Goal: Information Seeking & Learning: Compare options

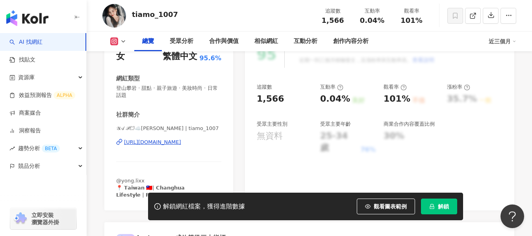
scroll to position [118, 0]
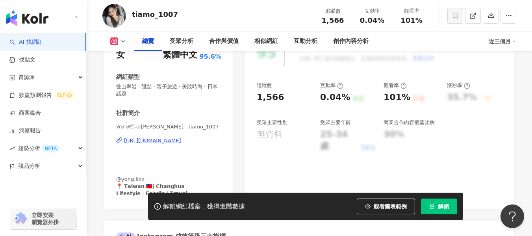
click at [176, 140] on div "https://www.instagram.com/tiamo_1007/" at bounding box center [152, 140] width 57 height 7
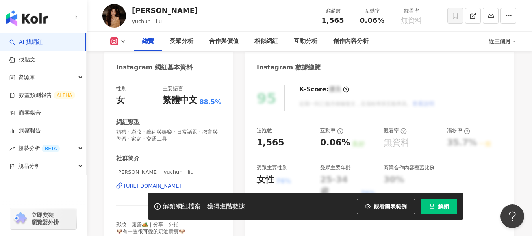
scroll to position [79, 0]
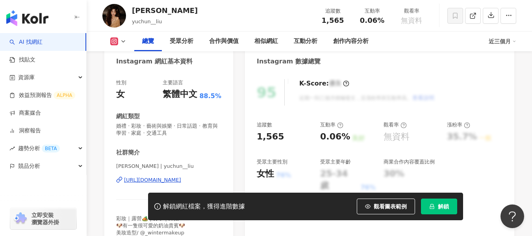
click at [179, 181] on div "https://www.instagram.com/yuchun__liu/" at bounding box center [152, 179] width 57 height 7
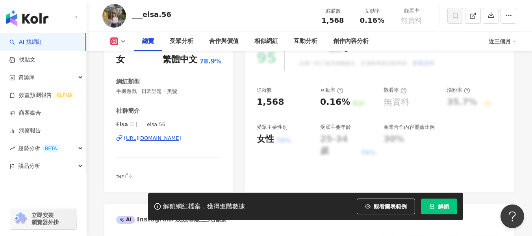
scroll to position [118, 0]
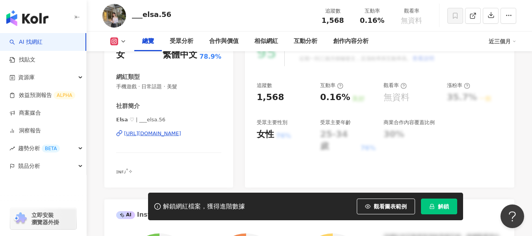
click at [181, 133] on div "https://www.instagram.com/___elsa.56/" at bounding box center [152, 133] width 57 height 7
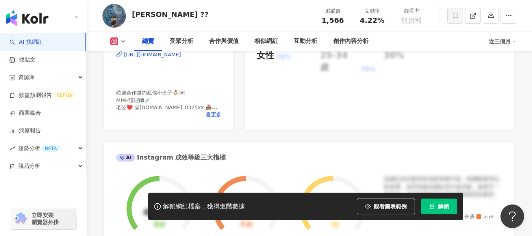
scroll to position [157, 0]
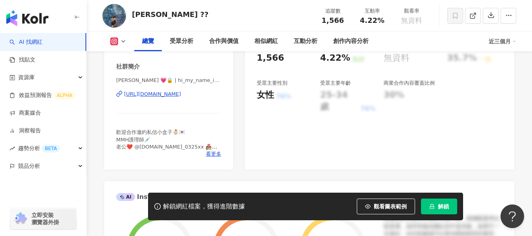
click at [179, 93] on div "https://www.instagram.com/hi_my_name_is_patti/" at bounding box center [152, 94] width 57 height 7
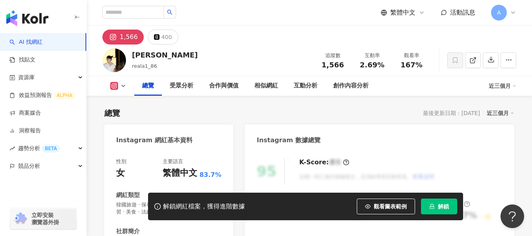
scroll to position [118, 0]
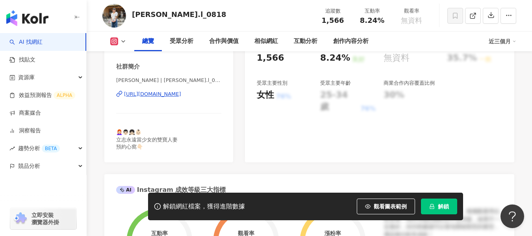
click at [161, 92] on div "https://www.instagram.com/emma.l_0818/" at bounding box center [152, 94] width 57 height 7
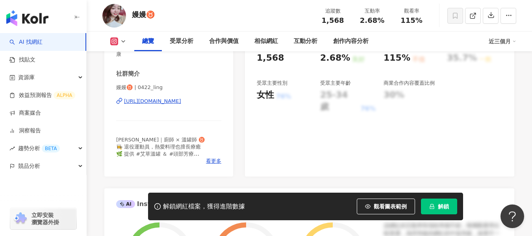
scroll to position [157, 0]
click at [181, 102] on div "https://www.instagram.com/0422_ling/" at bounding box center [152, 101] width 57 height 7
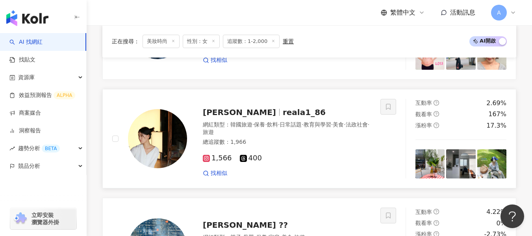
click at [320, 155] on div "1,566 400" at bounding box center [287, 158] width 168 height 9
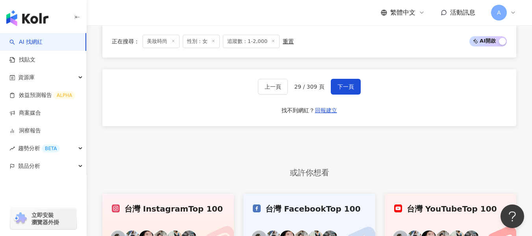
scroll to position [1413, 0]
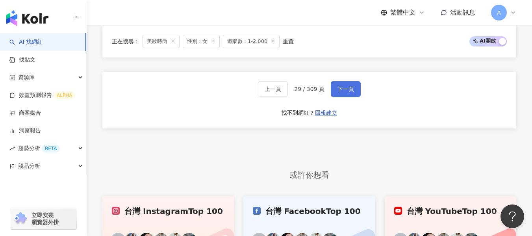
click at [348, 93] on button "下一頁" at bounding box center [346, 89] width 30 height 16
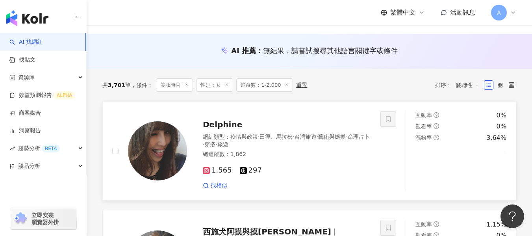
scroll to position [70, 0]
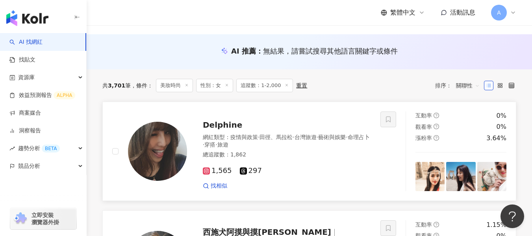
click at [296, 148] on div "網紅類型 ： 疫情與政策 · 田徑、馬拉松 · 台灣旅遊 · 藝術與娛樂 · 命理占卜 · 穿搭 · 旅遊" at bounding box center [287, 140] width 168 height 15
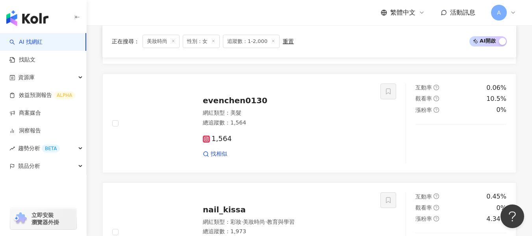
scroll to position [495, 0]
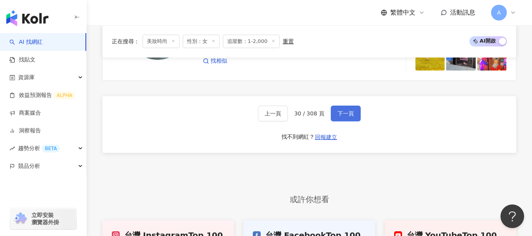
drag, startPoint x: 336, startPoint y: 112, endPoint x: 339, endPoint y: 115, distance: 4.5
click at [337, 112] on span "下一頁" at bounding box center [345, 113] width 17 height 6
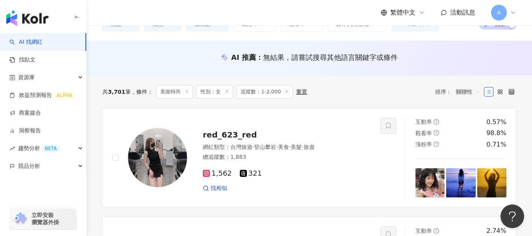
scroll to position [97, 0]
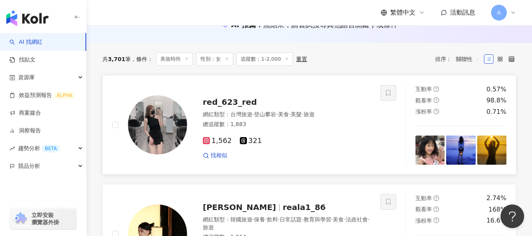
click at [311, 155] on div "找相似" at bounding box center [287, 156] width 168 height 8
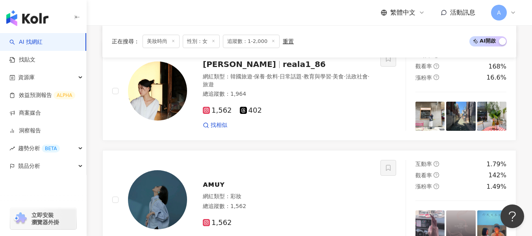
scroll to position [297, 0]
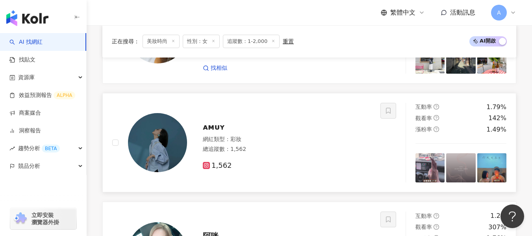
click at [299, 155] on div "網紅類型 ： 彩妝 總追蹤數 ： 1,562" at bounding box center [287, 144] width 168 height 19
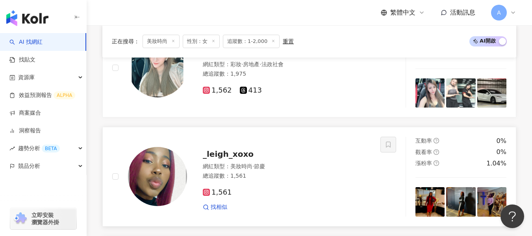
scroll to position [448, 0]
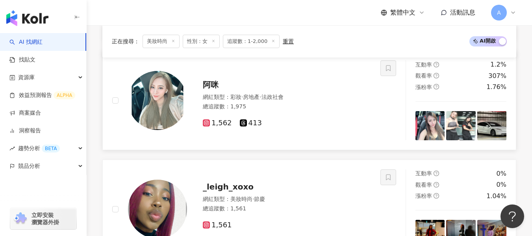
click at [309, 130] on div "阿咪 網紅類型 ： 彩妝 · 房地產 · 法政社會 總追蹤數 ： 1,975 1,562 413" at bounding box center [246, 100] width 268 height 80
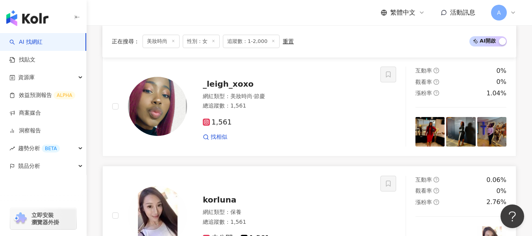
scroll to position [622, 0]
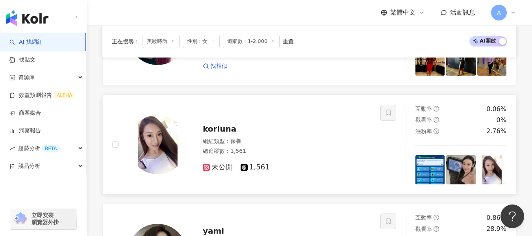
click at [292, 141] on div "網紅類型 ： 保養" at bounding box center [287, 141] width 168 height 8
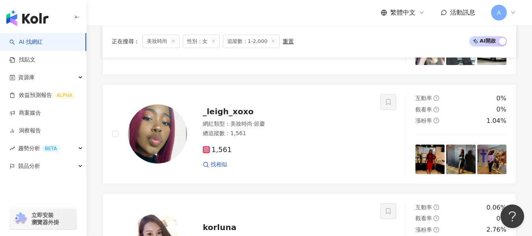
scroll to position [449, 0]
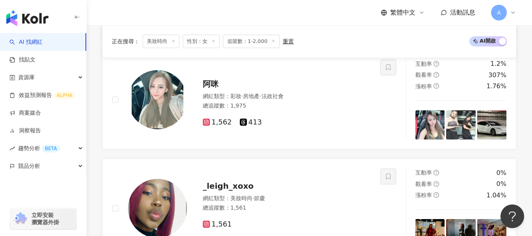
click at [250, 43] on span "追蹤數：1-2,000" at bounding box center [251, 41] width 57 height 13
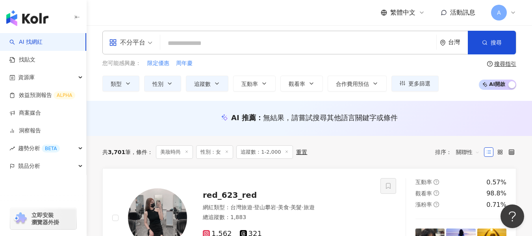
scroll to position [0, 0]
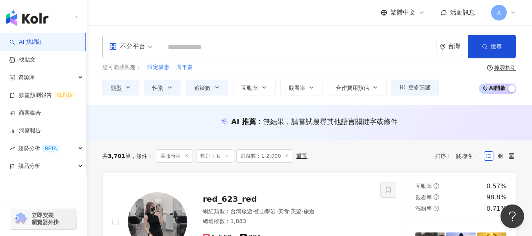
click at [303, 154] on div "重置" at bounding box center [301, 156] width 11 height 6
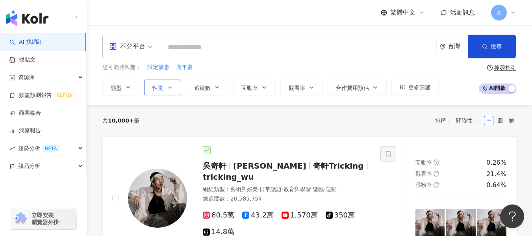
click at [171, 84] on icon "button" at bounding box center [170, 87] width 6 height 6
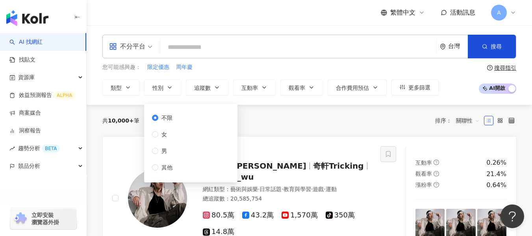
click at [182, 137] on div "不限 女 男 其他" at bounding box center [191, 143] width 84 height 69
click at [221, 87] on button "追蹤數" at bounding box center [207, 88] width 43 height 16
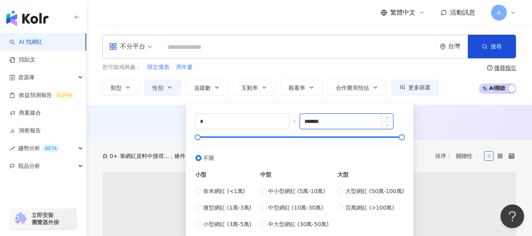
click at [337, 122] on input "*******" at bounding box center [346, 121] width 93 height 15
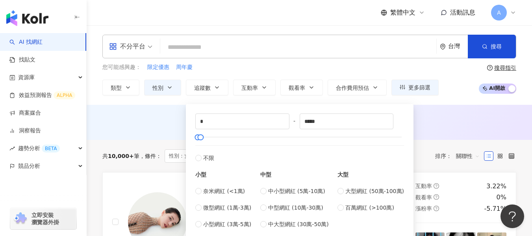
click at [461, 122] on div "AI 推薦 ： 無結果，請嘗試搜尋其他語言關鍵字或條件" at bounding box center [309, 122] width 414 height 10
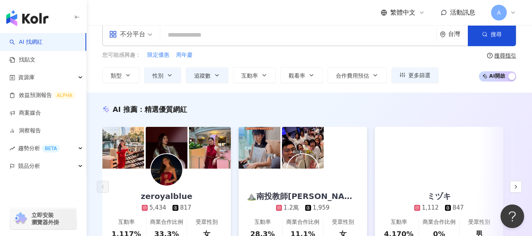
scroll to position [13, 0]
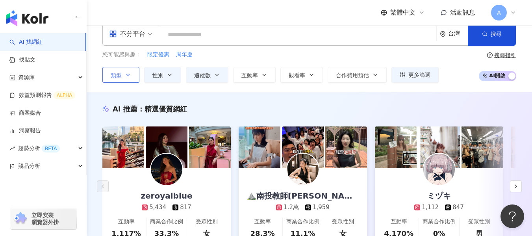
click at [133, 79] on button "類型" at bounding box center [120, 75] width 37 height 16
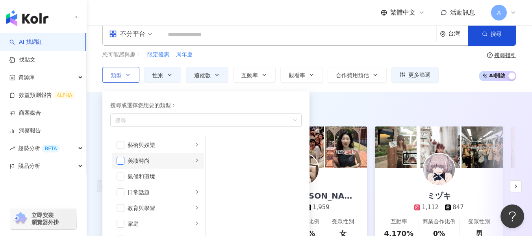
click at [123, 158] on span "button" at bounding box center [121, 161] width 8 height 8
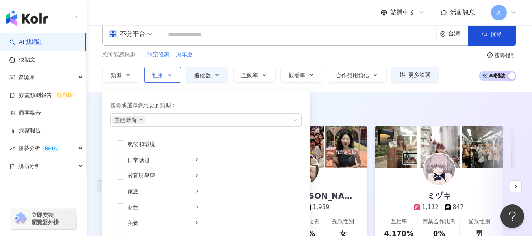
scroll to position [28, 0]
click at [161, 76] on span "性別" at bounding box center [157, 75] width 11 height 6
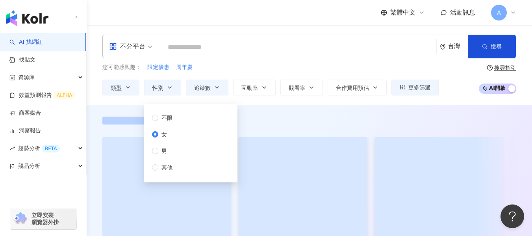
click at [308, 121] on div at bounding box center [309, 121] width 414 height 8
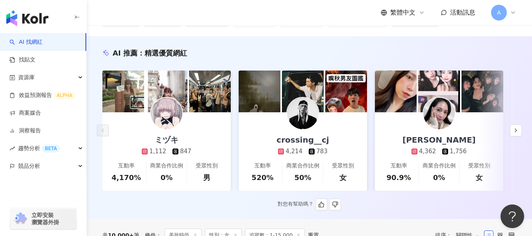
scroll to position [69, 0]
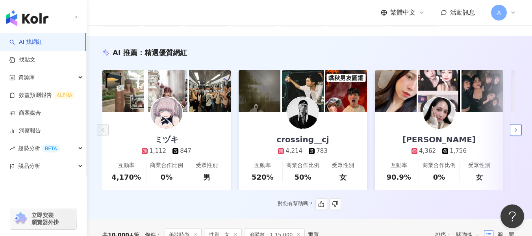
click at [512, 135] on button "button" at bounding box center [516, 130] width 12 height 12
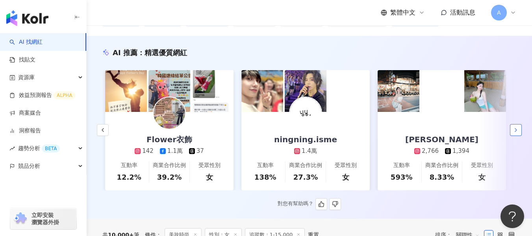
scroll to position [0, 409]
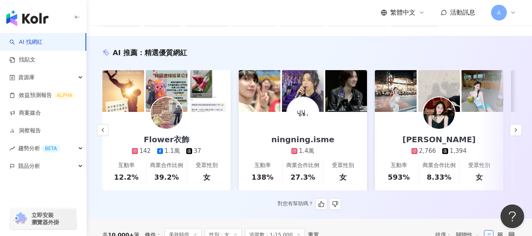
click at [510, 125] on div "ミヅキ 1,112 847 互動率 4,170% 商業合作比例 0% 受眾性別 男 crossing__cj 4,214 783 互動率 520% 商業合作比…" at bounding box center [309, 130] width 414 height 120
click at [514, 133] on icon "button" at bounding box center [516, 130] width 6 height 6
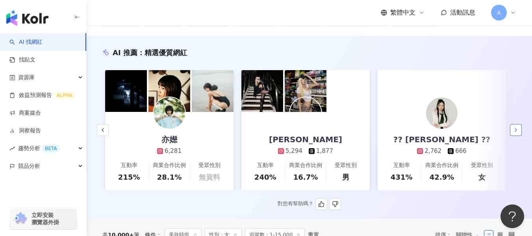
scroll to position [0, 817]
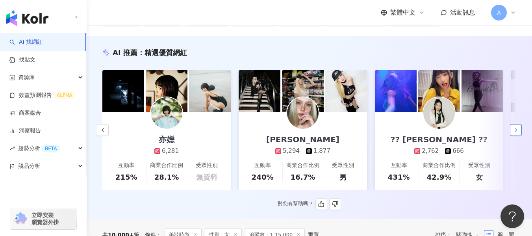
click at [516, 131] on polyline "button" at bounding box center [516, 129] width 2 height 3
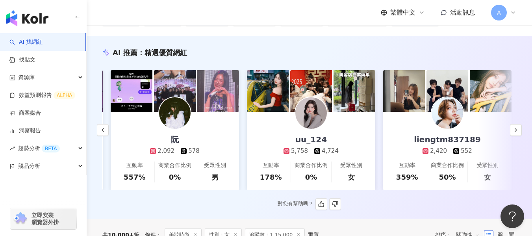
scroll to position [0, 1226]
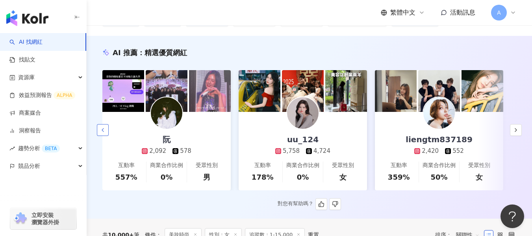
click at [102, 133] on icon "button" at bounding box center [103, 130] width 6 height 6
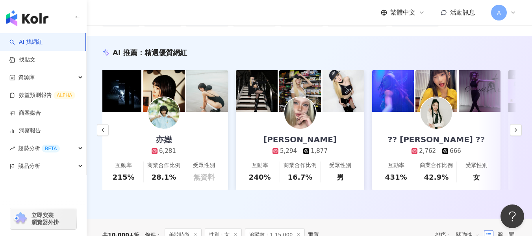
scroll to position [0, 817]
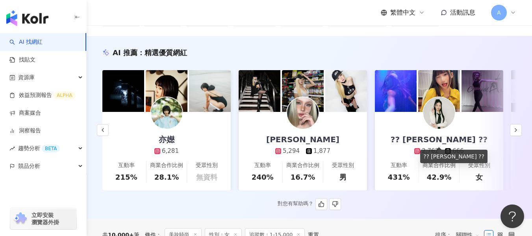
click at [467, 139] on div "?? ELAINE ??" at bounding box center [439, 139] width 113 height 11
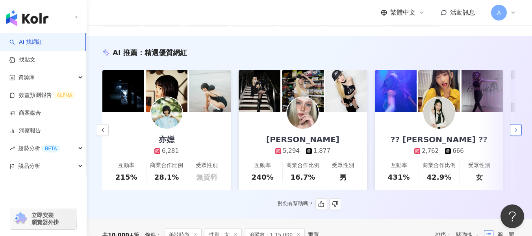
click at [516, 133] on icon "button" at bounding box center [516, 130] width 6 height 6
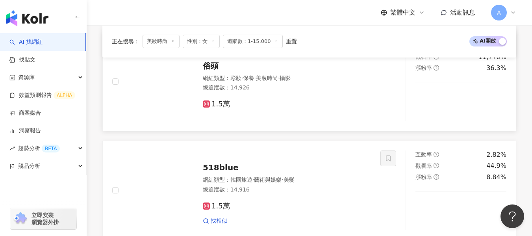
scroll to position [609, 0]
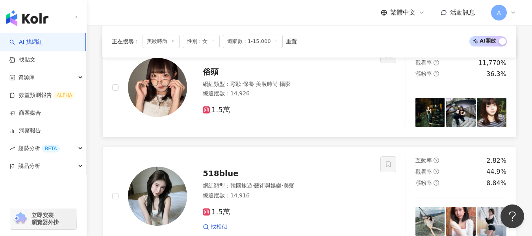
click at [271, 113] on div "1.5萬" at bounding box center [287, 110] width 168 height 9
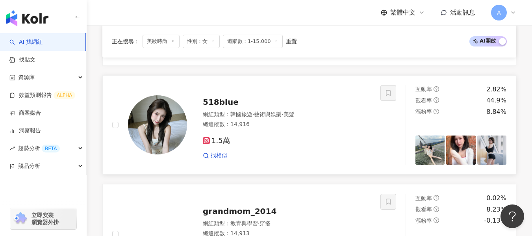
scroll to position [687, 0]
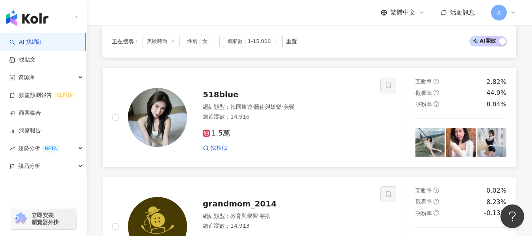
click at [290, 122] on div "網紅類型 ： 韓國旅遊 · 藝術與娛樂 · 美髮 總追蹤數 ： 14,916" at bounding box center [287, 112] width 168 height 19
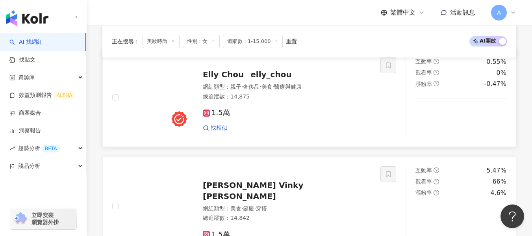
scroll to position [1239, 0]
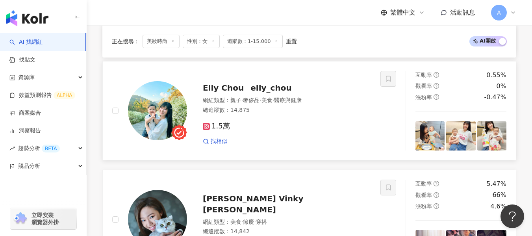
click at [310, 100] on div "Elly Chou elly_chou 網紅類型 ： 親子 · 奢侈品 · 美食 · 醫療與健康 總追蹤數 ： 14,875 1.5萬 找相似" at bounding box center [279, 110] width 184 height 69
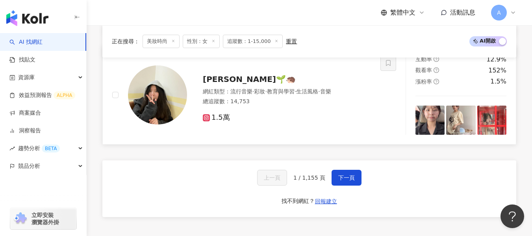
scroll to position [1475, 0]
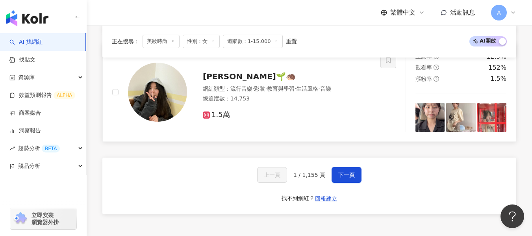
click at [299, 110] on div "1.5萬" at bounding box center [287, 111] width 168 height 15
click at [257, 41] on span "追蹤數：1-15,000" at bounding box center [253, 41] width 60 height 13
click at [288, 39] on div "重置" at bounding box center [291, 41] width 11 height 6
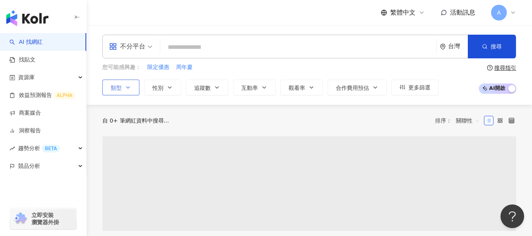
click at [126, 93] on button "類型" at bounding box center [120, 88] width 37 height 16
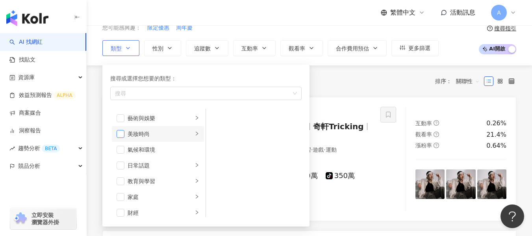
click at [123, 136] on span "button" at bounding box center [121, 134] width 8 height 8
click at [160, 51] on span "性別" at bounding box center [157, 48] width 11 height 6
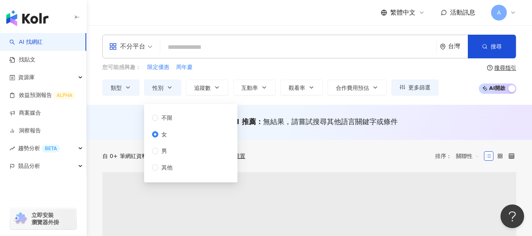
click at [204, 91] on button "追蹤數" at bounding box center [207, 88] width 43 height 16
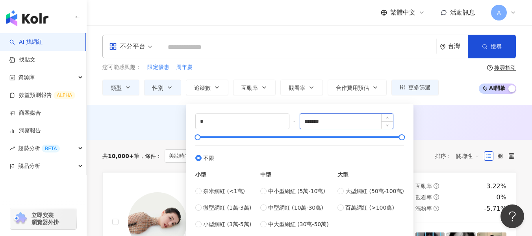
drag, startPoint x: 329, startPoint y: 121, endPoint x: 305, endPoint y: 122, distance: 24.4
click at [305, 122] on input "*******" at bounding box center [346, 121] width 93 height 15
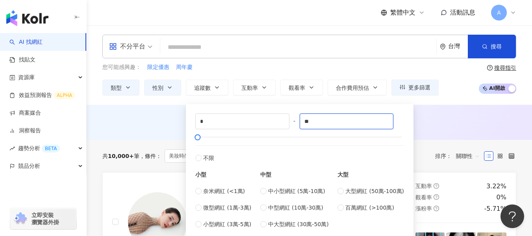
type input "*"
type input "*****"
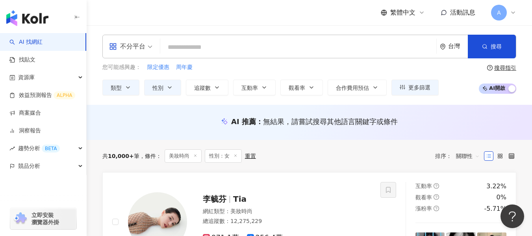
click at [446, 115] on div "AI 推薦 ： 無結果，請嘗試搜尋其他語言關鍵字或條件" at bounding box center [309, 122] width 445 height 35
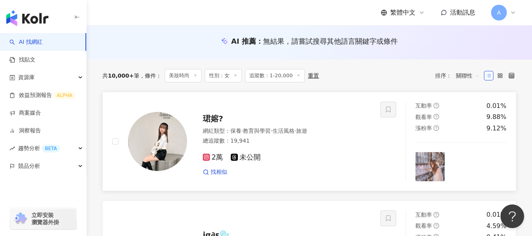
scroll to position [81, 0]
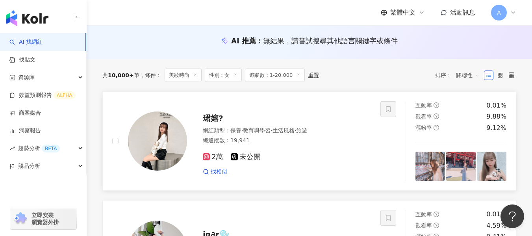
click at [303, 157] on div "2萬 未公開" at bounding box center [287, 157] width 168 height 9
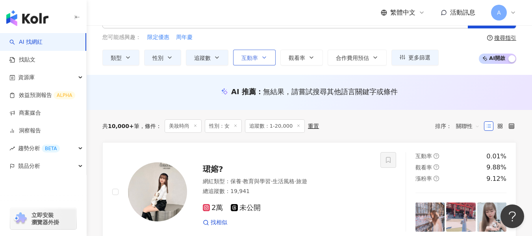
scroll to position [0, 0]
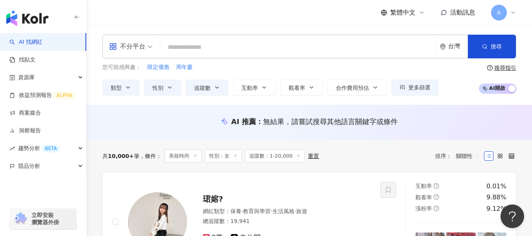
click at [228, 54] on input "search" at bounding box center [298, 47] width 270 height 15
paste input "**********"
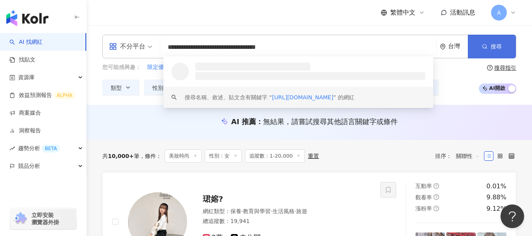
type input "**********"
click at [500, 50] on button "搜尋" at bounding box center [492, 47] width 48 height 24
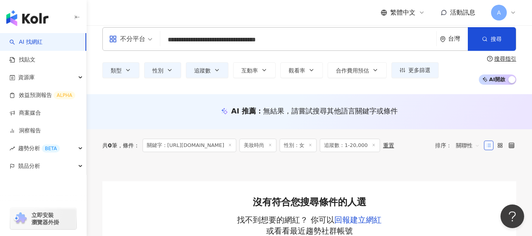
scroll to position [7, 0]
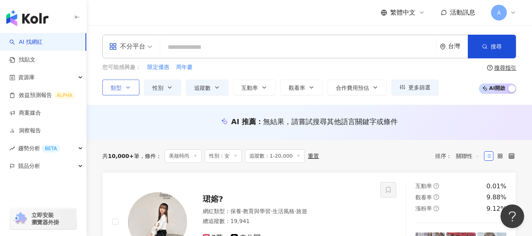
click at [132, 84] on button "類型" at bounding box center [120, 88] width 37 height 16
click at [205, 87] on span "追蹤數" at bounding box center [202, 88] width 17 height 6
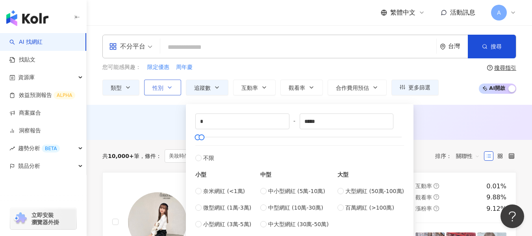
click at [171, 87] on icon "button" at bounding box center [170, 87] width 6 height 6
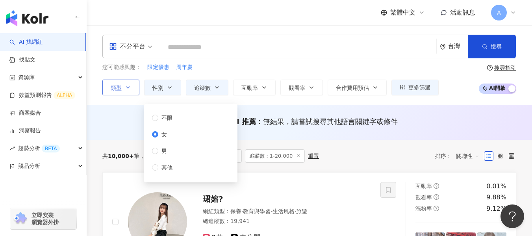
click at [126, 88] on icon "button" at bounding box center [128, 87] width 6 height 6
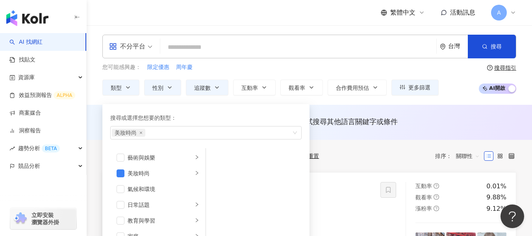
click at [238, 68] on div "您可能感興趣： 限定優惠 周年慶" at bounding box center [270, 67] width 336 height 9
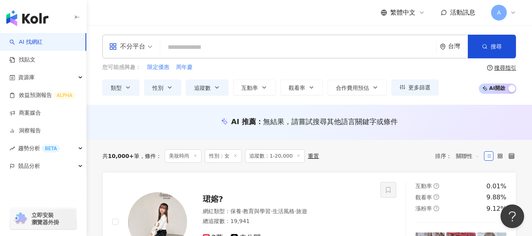
click at [229, 51] on input "search" at bounding box center [298, 47] width 270 height 15
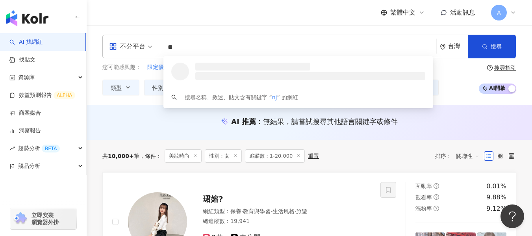
type input "*"
type input "**"
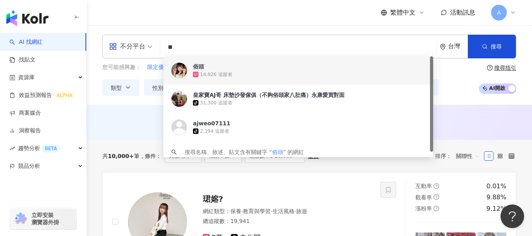
click at [239, 78] on div "俗頭 14,926 追蹤者" at bounding box center [298, 70] width 270 height 28
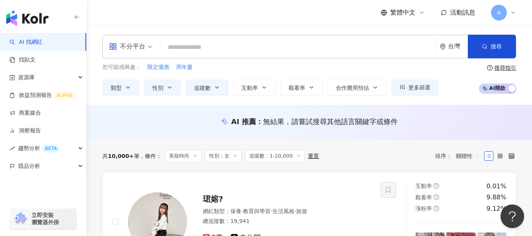
click at [215, 48] on input "search" at bounding box center [298, 47] width 270 height 15
click at [193, 41] on input "search" at bounding box center [298, 47] width 270 height 15
paste input "**********"
type input "**********"
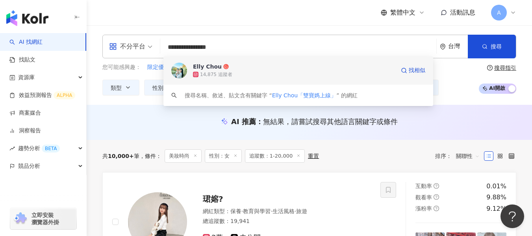
click at [316, 73] on div "14,875 追蹤者" at bounding box center [294, 74] width 202 height 8
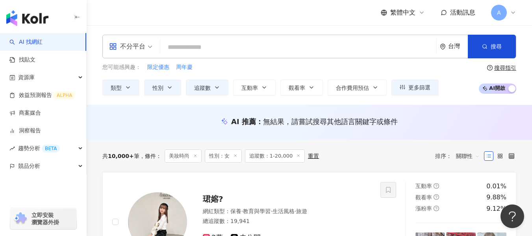
click at [186, 50] on input "search" at bounding box center [298, 47] width 270 height 15
paste input "******"
type input "******"
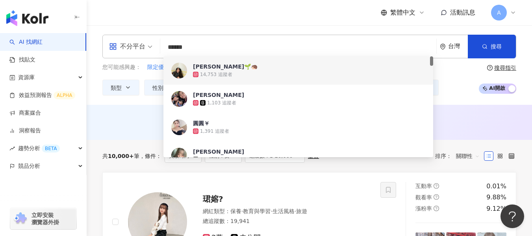
click at [218, 69] on div "圓圓🌱🦔" at bounding box center [225, 67] width 65 height 8
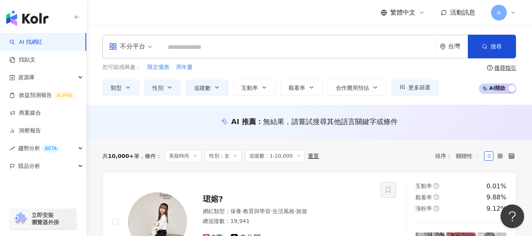
click at [223, 48] on input "search" at bounding box center [298, 47] width 270 height 15
paste input "**"
type input "**"
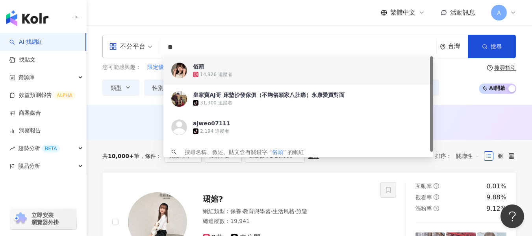
click at [261, 72] on div "14,926 追蹤者" at bounding box center [309, 74] width 232 height 8
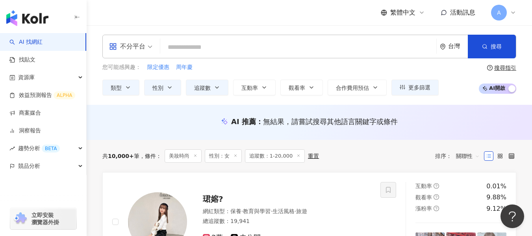
paste input "**********"
type input "**********"
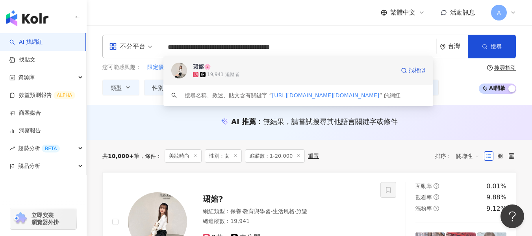
click at [303, 78] on div "19,941 追蹤者" at bounding box center [294, 74] width 202 height 8
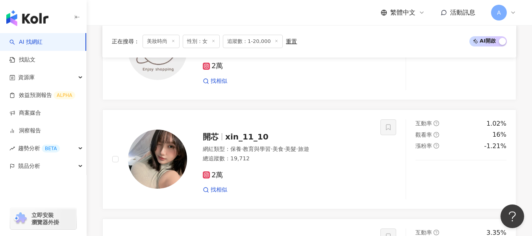
scroll to position [512, 0]
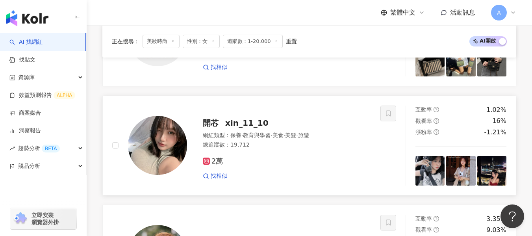
click at [309, 138] on span "旅遊" at bounding box center [303, 135] width 11 height 6
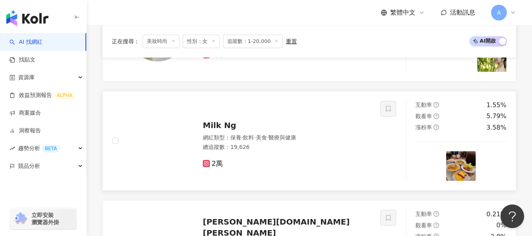
scroll to position [748, 0]
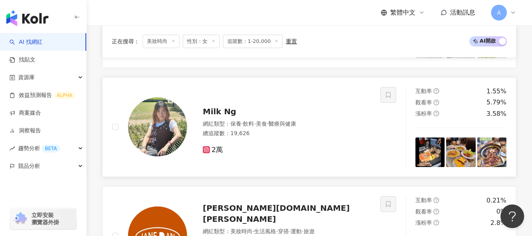
click at [296, 127] on span "醫療與健康" at bounding box center [282, 123] width 28 height 6
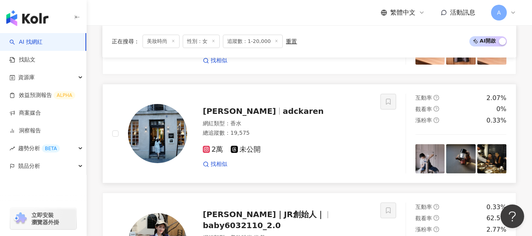
scroll to position [1024, 0]
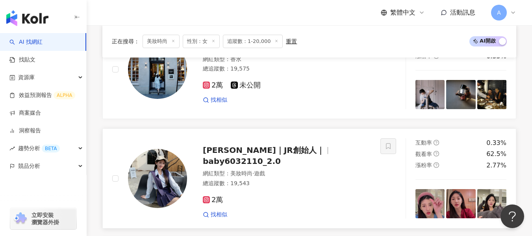
click at [325, 161] on div "阿婷｜JR創始人｜ baby6032110_2.0 網紅類型 ： 美妝時尚 · 遊戲 總追蹤數 ： 19,543 2萬 找相似" at bounding box center [279, 178] width 184 height 80
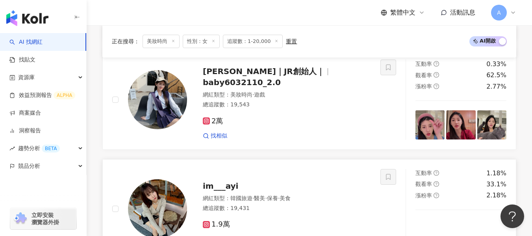
scroll to position [1181, 0]
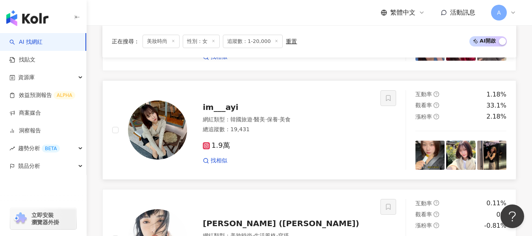
click at [322, 147] on div "1.9萬" at bounding box center [287, 145] width 168 height 9
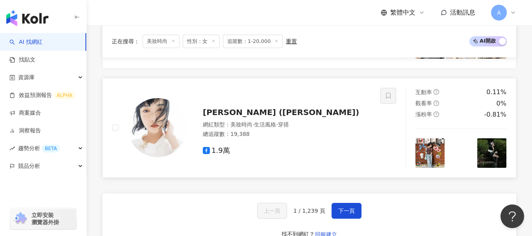
scroll to position [1299, 0]
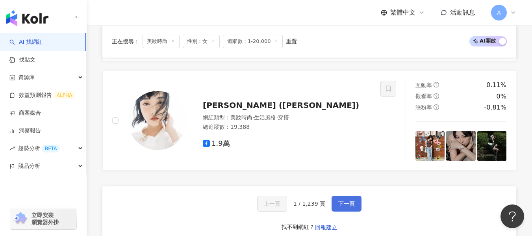
click at [343, 200] on span "下一頁" at bounding box center [346, 203] width 17 height 6
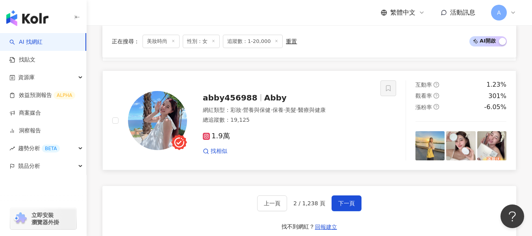
click at [285, 125] on div "網紅類型 ： 彩妝 · 營養與保健 · 保養 · 美髮 · 醫療與健康 總追蹤數 ： 19,125" at bounding box center [287, 115] width 168 height 19
click at [339, 206] on span "下一頁" at bounding box center [346, 203] width 17 height 6
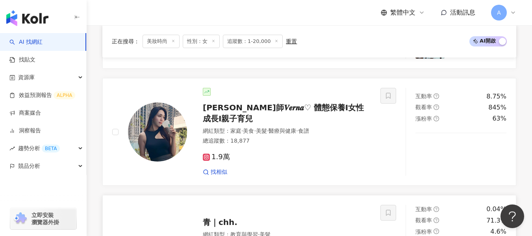
scroll to position [1181, 0]
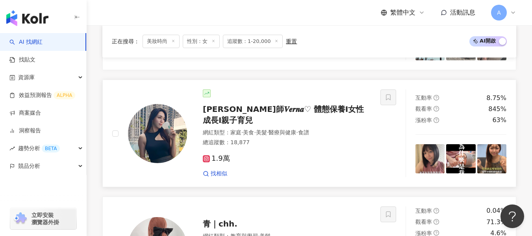
click at [324, 139] on div "總追蹤數 ： 18,877" at bounding box center [287, 143] width 168 height 8
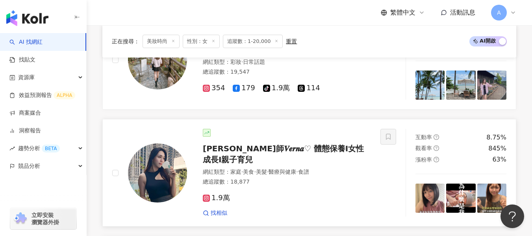
click at [298, 176] on div "網紅類型 ： 家庭 · 美食 · 美髮 · 醫療與健康 · 食譜 總追蹤數 ： 18,877" at bounding box center [287, 177] width 168 height 19
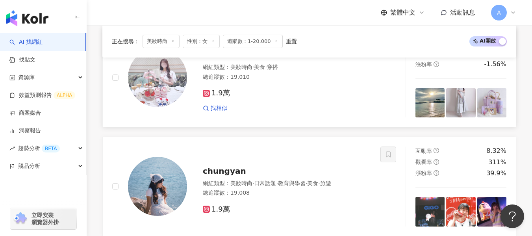
scroll to position [905, 0]
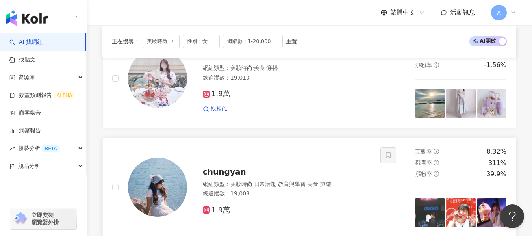
click at [280, 169] on div "𝗰𝗵𝘂𝗻𝗴𝘆𝗮𝗻" at bounding box center [287, 171] width 168 height 11
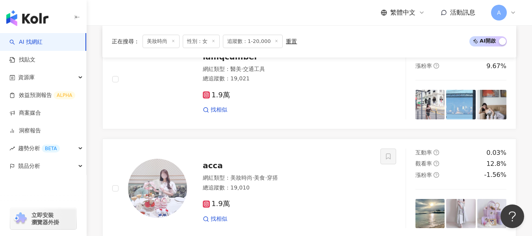
scroll to position [748, 0]
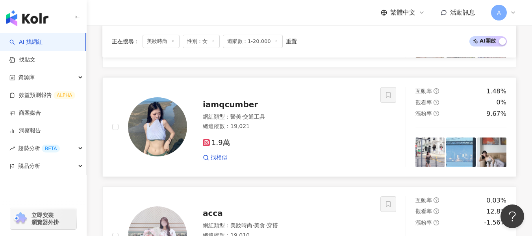
click at [308, 150] on div "1.9萬 找相似" at bounding box center [287, 146] width 168 height 29
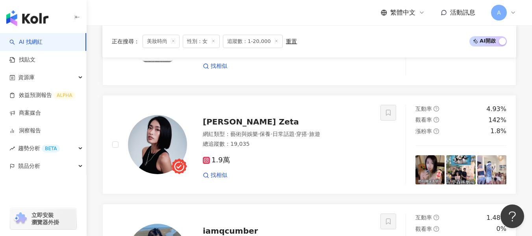
scroll to position [630, 0]
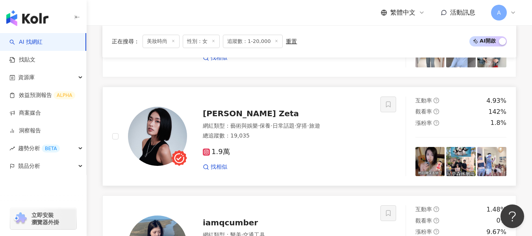
click at [310, 160] on div "1.9萬 找相似" at bounding box center [287, 155] width 168 height 29
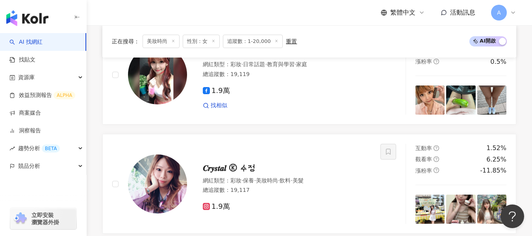
scroll to position [157, 0]
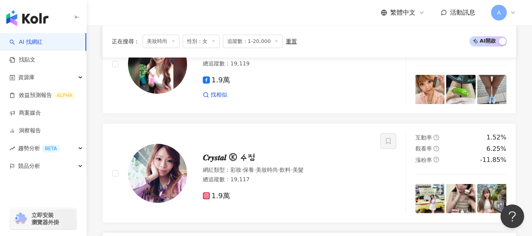
click at [322, 156] on div "𝑪𝒓𝒚𝒔𝒕𝒂𝒍 Ⓚ 수정" at bounding box center [287, 157] width 168 height 11
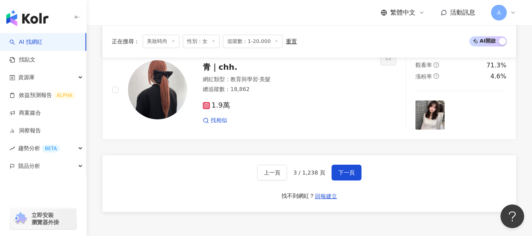
scroll to position [1339, 0]
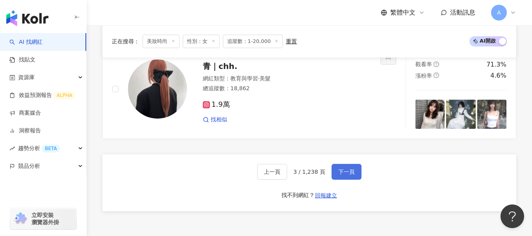
click at [339, 168] on span "下一頁" at bounding box center [346, 171] width 17 height 6
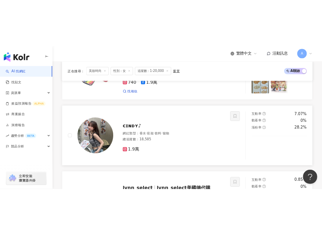
scroll to position [1167, 0]
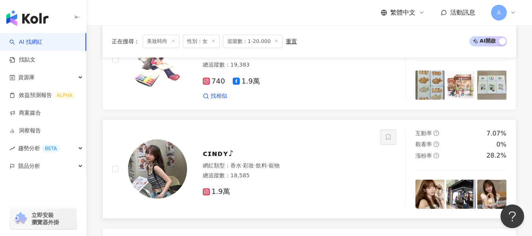
click at [278, 181] on div "1.9萬" at bounding box center [287, 188] width 168 height 15
click at [222, 152] on span "ᴄɪɴᴅʏ♪" at bounding box center [218, 152] width 31 height 9
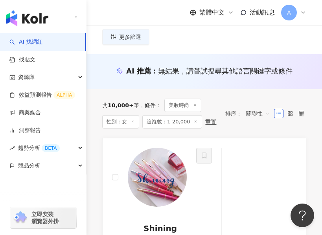
scroll to position [0, 0]
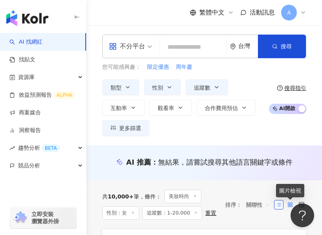
click at [289, 204] on rect at bounding box center [290, 204] width 2 height 2
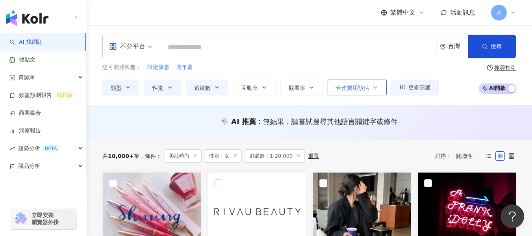
click at [361, 87] on span "合作費用預估" at bounding box center [352, 88] width 33 height 6
click at [373, 71] on div "您可能感興趣： 限定優惠 周年慶" at bounding box center [270, 67] width 336 height 9
click at [279, 68] on div "您可能感興趣： 限定優惠 周年慶 類型 性別 追蹤數 互動率 觀看率 合作費用預估 更多篩選 不限 女 男 其他 * - ***** 不限 小型 奈米網紅 (…" at bounding box center [270, 79] width 336 height 32
click at [278, 68] on div "您可能感興趣： 限定優惠 周年慶" at bounding box center [270, 67] width 336 height 9
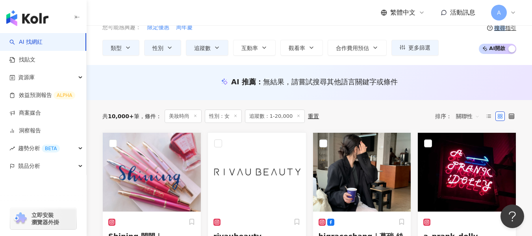
scroll to position [40, 0]
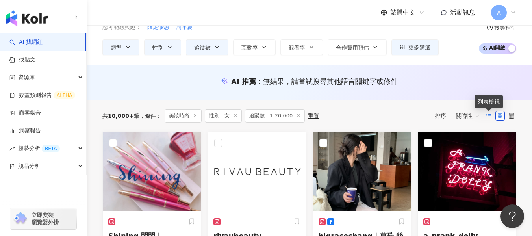
click at [488, 116] on icon at bounding box center [489, 116] width 6 height 6
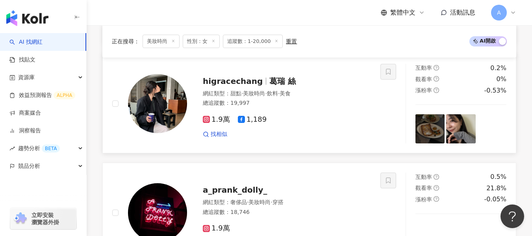
scroll to position [335, 0]
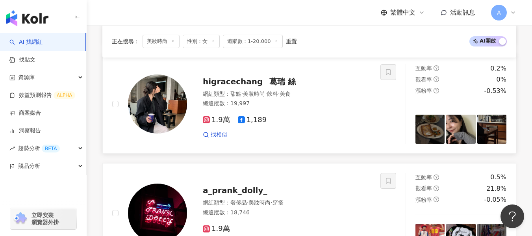
click at [319, 109] on div "網紅類型 ： 甜點 · 美妝時尚 · 飲料 · 美食 總追蹤數 ： 19,997" at bounding box center [287, 99] width 168 height 19
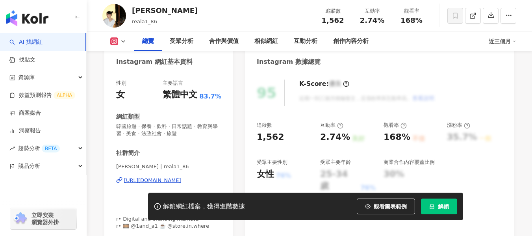
scroll to position [79, 0]
click at [159, 178] on div "https://www.instagram.com/reala1_86/" at bounding box center [152, 179] width 57 height 7
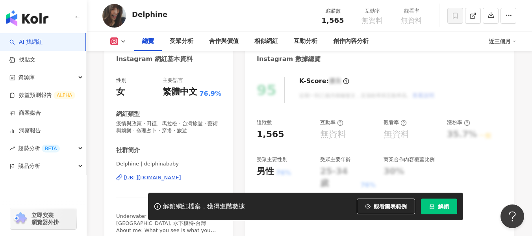
scroll to position [117, 0]
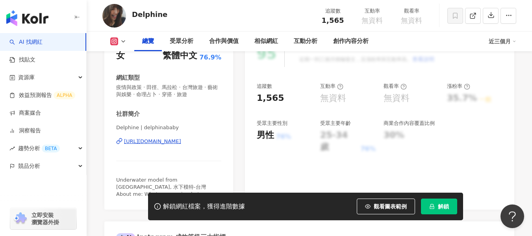
click at [172, 141] on div "https://www.instagram.com/delphinababy/" at bounding box center [152, 141] width 57 height 7
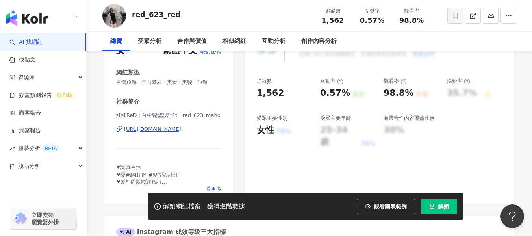
click at [181, 129] on div "[URL][DOMAIN_NAME]" at bounding box center [152, 129] width 57 height 7
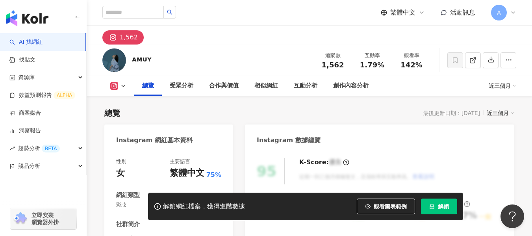
scroll to position [122, 0]
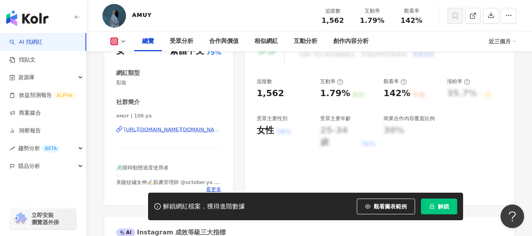
click at [193, 129] on div "https://www.instagram.com/106.ya/" at bounding box center [172, 129] width 97 height 7
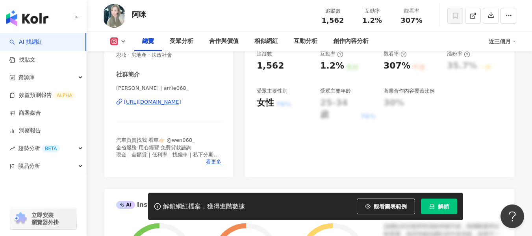
scroll to position [150, 0]
click at [181, 100] on div "https://www.instagram.com/amie068_/" at bounding box center [152, 101] width 57 height 7
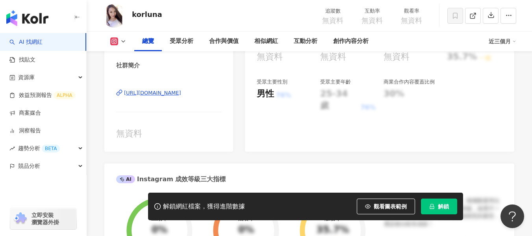
scroll to position [159, 0]
click at [181, 94] on div "[URL][DOMAIN_NAME]" at bounding box center [152, 92] width 57 height 7
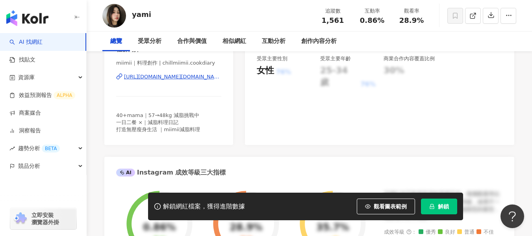
click at [179, 80] on div "[URL][DOMAIN_NAME][DOMAIN_NAME]" at bounding box center [172, 76] width 97 height 7
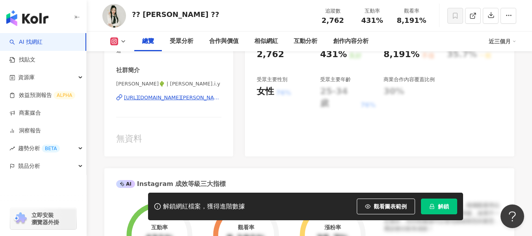
scroll to position [161, 0]
click at [201, 100] on div "https://www.instagram.com/elaine.i.y/" at bounding box center [172, 97] width 97 height 7
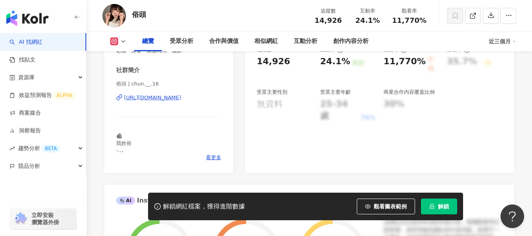
click at [181, 97] on div "https://www.instagram.com/chun.__.16/" at bounding box center [152, 97] width 57 height 7
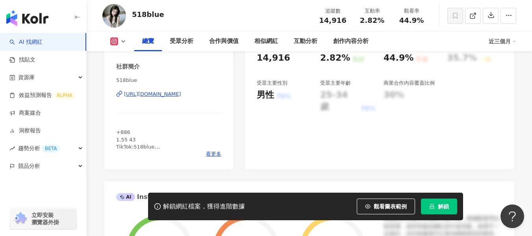
click at [174, 93] on div "[URL][DOMAIN_NAME]" at bounding box center [152, 94] width 57 height 7
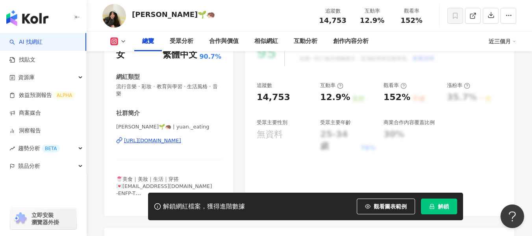
click at [164, 138] on div "[URL][DOMAIN_NAME]" at bounding box center [152, 140] width 57 height 7
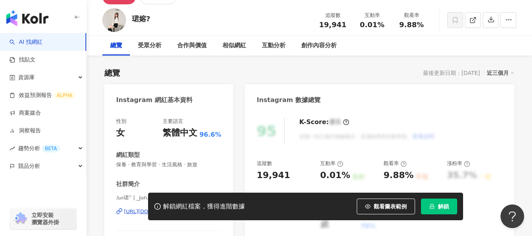
scroll to position [79, 0]
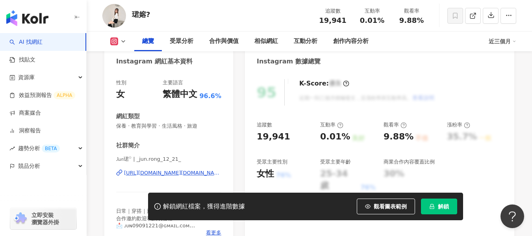
click at [183, 174] on div "https://www.instagram.com/_jun.rong_12_21_/" at bounding box center [172, 172] width 97 height 7
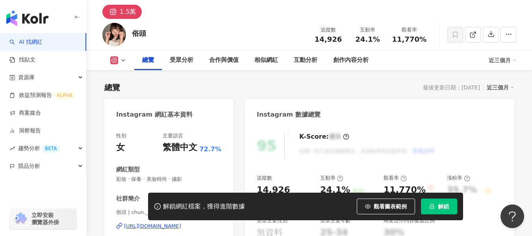
scroll to position [39, 0]
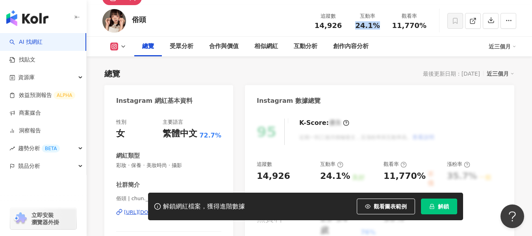
drag, startPoint x: 360, startPoint y: 26, endPoint x: 384, endPoint y: 26, distance: 24.0
click at [383, 26] on div "24.1%" at bounding box center [368, 26] width 30 height 8
copy span "24.1%"
drag, startPoint x: 396, startPoint y: 25, endPoint x: 440, endPoint y: 24, distance: 44.5
click at [440, 24] on div "俗頭 追蹤數 14,926 互動率 24.1% 觀看率 11,770%" at bounding box center [309, 20] width 445 height 31
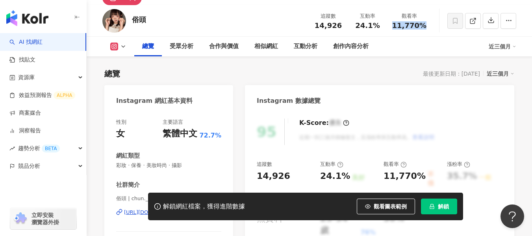
copy span "11,770%"
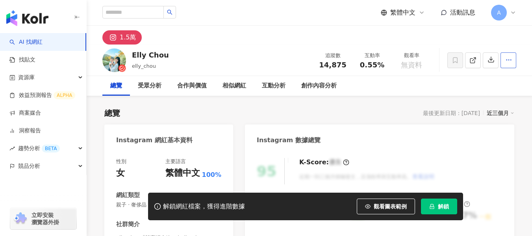
click at [509, 63] on icon "button" at bounding box center [508, 59] width 7 height 7
click at [328, 90] on div "創作內容分析" at bounding box center [318, 85] width 35 height 9
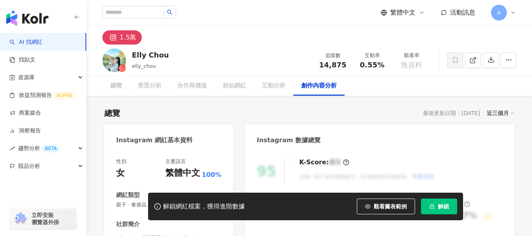
scroll to position [2226, 0]
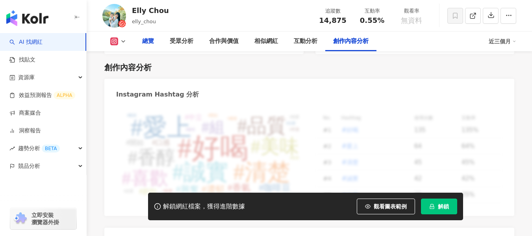
click at [151, 37] on div "總覽" at bounding box center [148, 41] width 12 height 9
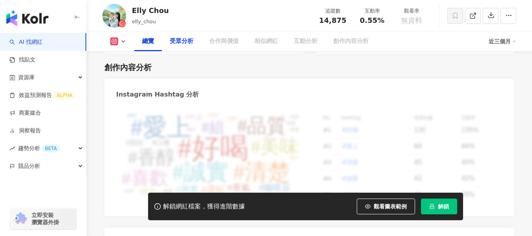
scroll to position [48, 0]
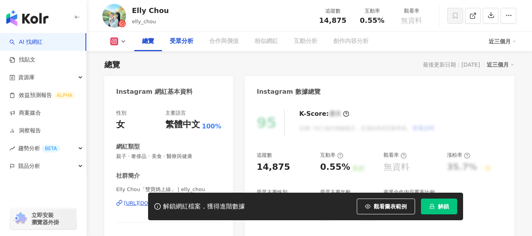
click at [191, 41] on div "受眾分析" at bounding box center [182, 41] width 24 height 9
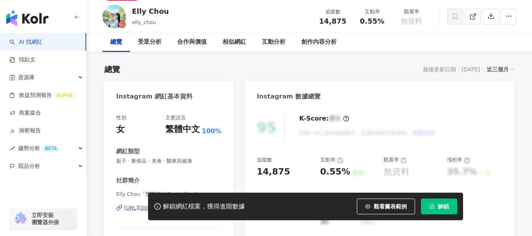
scroll to position [0, 0]
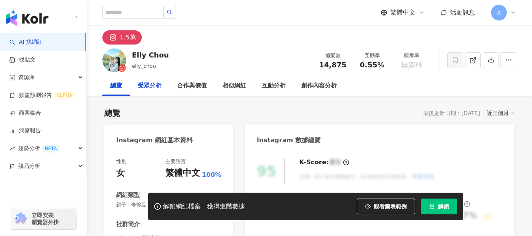
click at [151, 88] on div "受眾分析" at bounding box center [150, 85] width 24 height 9
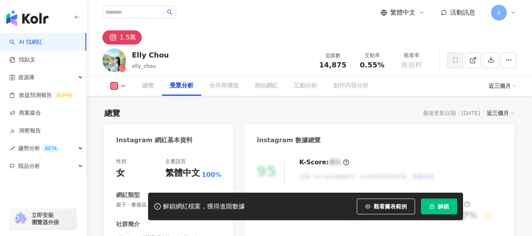
scroll to position [685, 0]
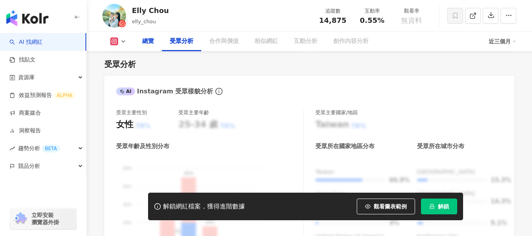
click at [148, 41] on div "總覽" at bounding box center [148, 41] width 12 height 9
click at [153, 43] on div "總覽" at bounding box center [148, 41] width 12 height 9
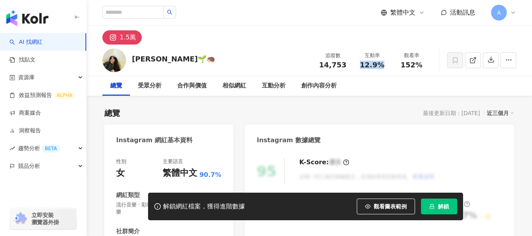
drag, startPoint x: 361, startPoint y: 66, endPoint x: 386, endPoint y: 65, distance: 24.4
click at [386, 65] on div "12.9%" at bounding box center [372, 65] width 30 height 8
drag, startPoint x: 402, startPoint y: 64, endPoint x: 421, endPoint y: 66, distance: 19.0
click at [421, 66] on span "152%" at bounding box center [411, 65] width 22 height 8
copy span "152%"
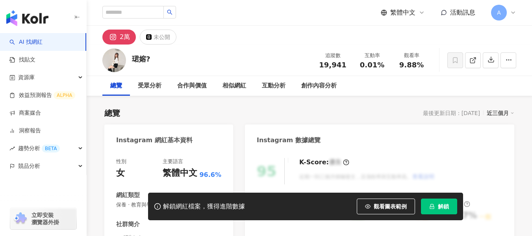
drag, startPoint x: 360, startPoint y: 65, endPoint x: 383, endPoint y: 65, distance: 23.2
click at [386, 65] on div "0.01%" at bounding box center [372, 65] width 30 height 8
drag, startPoint x: 361, startPoint y: 66, endPoint x: 381, endPoint y: 69, distance: 20.3
click at [381, 69] on div "0.01%" at bounding box center [372, 65] width 30 height 8
copy span "0.01%"
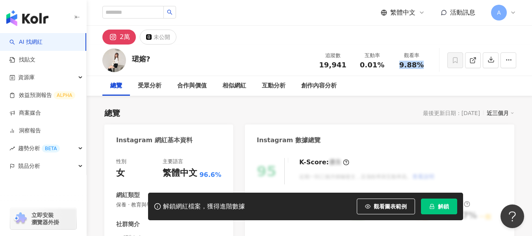
drag, startPoint x: 399, startPoint y: 64, endPoint x: 426, endPoint y: 66, distance: 27.2
click at [426, 66] on div "9.88%" at bounding box center [411, 65] width 30 height 8
copy span "9.88%"
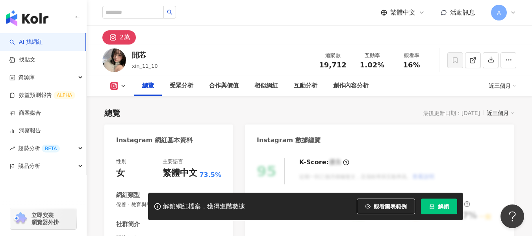
scroll to position [79, 0]
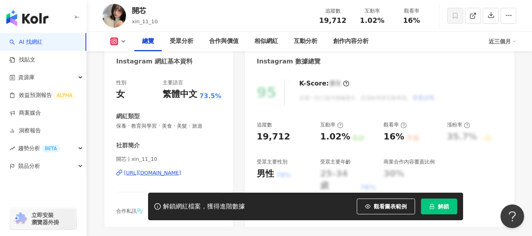
click at [181, 174] on div "https://www.instagram.com/xin_11_10/" at bounding box center [152, 172] width 57 height 7
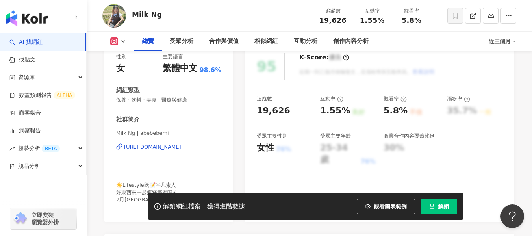
scroll to position [118, 0]
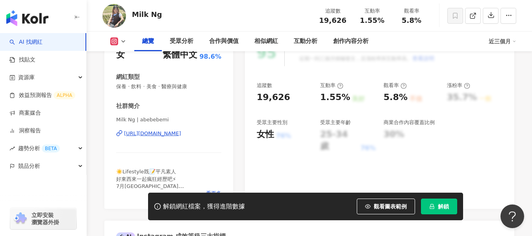
click at [181, 133] on div "https://www.instagram.com/abebebemi/" at bounding box center [152, 133] width 57 height 7
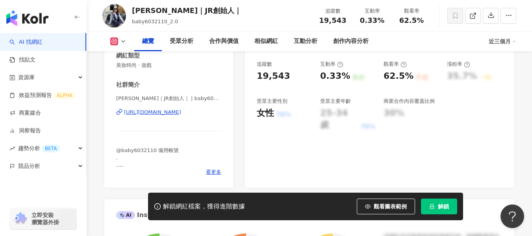
scroll to position [157, 0]
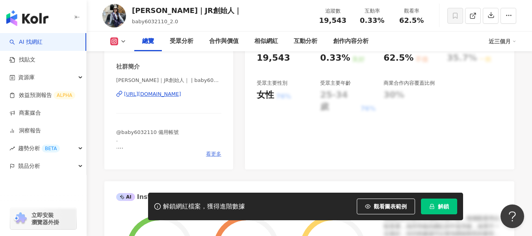
click at [213, 154] on span "看更多" at bounding box center [213, 153] width 15 height 7
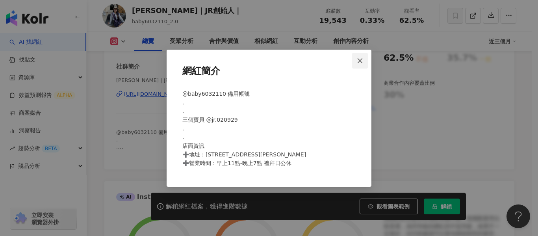
click at [361, 63] on icon "close" at bounding box center [360, 60] width 6 height 6
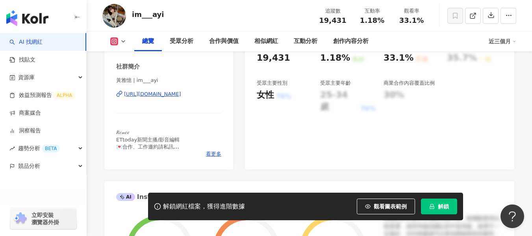
click at [181, 94] on div "[URL][DOMAIN_NAME]" at bounding box center [152, 94] width 57 height 7
click at [218, 154] on span "看更多" at bounding box center [213, 153] width 15 height 7
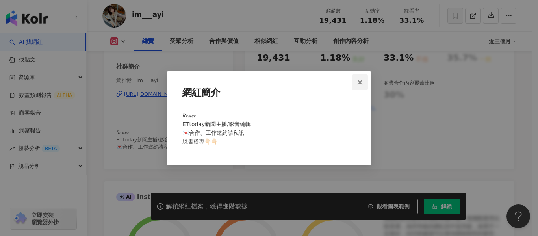
click at [365, 83] on span "Close" at bounding box center [360, 82] width 16 height 6
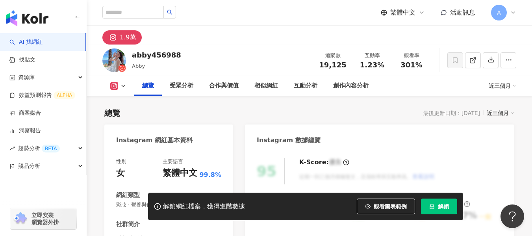
scroll to position [157, 0]
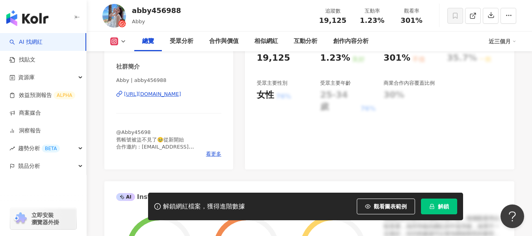
click at [181, 98] on div "https://www.instagram.com/abby456988/" at bounding box center [152, 94] width 57 height 7
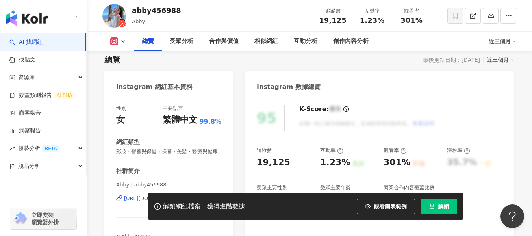
scroll to position [39, 0]
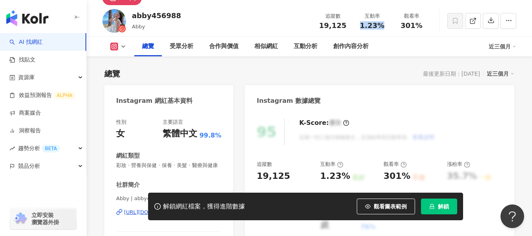
drag, startPoint x: 360, startPoint y: 28, endPoint x: 383, endPoint y: 30, distance: 23.3
click at [383, 30] on div "追蹤數 19,125 互動率 1.23% 觀看率 301%" at bounding box center [372, 20] width 118 height 23
copy span "1.23%"
drag, startPoint x: 402, startPoint y: 27, endPoint x: 422, endPoint y: 27, distance: 20.1
click at [422, 27] on div "301%" at bounding box center [411, 26] width 30 height 8
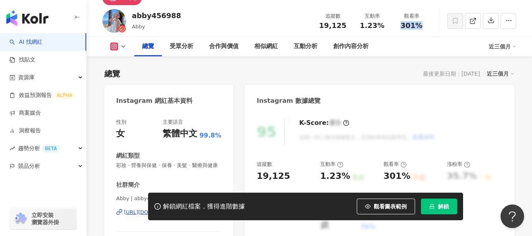
copy span "301%"
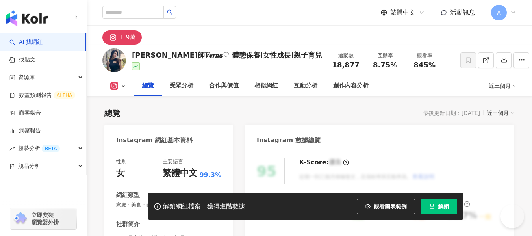
scroll to position [118, 0]
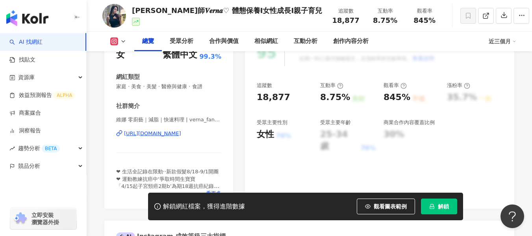
click at [156, 132] on div "https://www.instagram.com/verna_fan221/" at bounding box center [152, 133] width 57 height 7
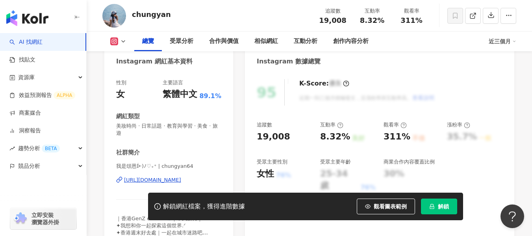
scroll to position [118, 0]
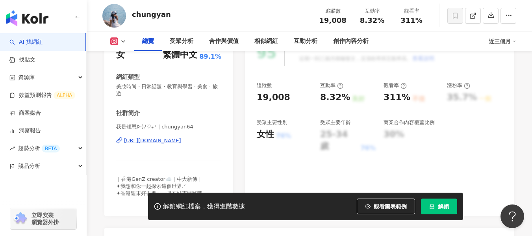
click at [172, 141] on div "https://www.instagram.com/chungyan64/" at bounding box center [152, 140] width 57 height 7
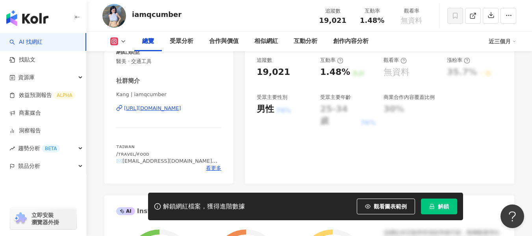
scroll to position [157, 0]
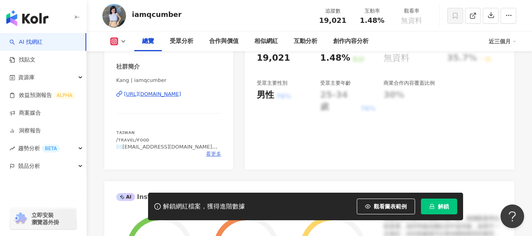
click at [209, 153] on span "看更多" at bounding box center [213, 153] width 15 height 7
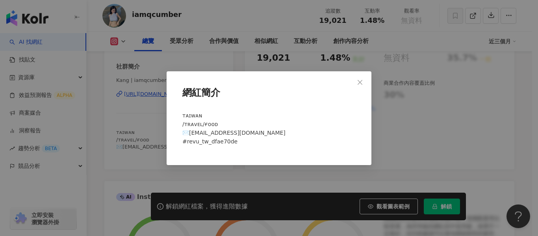
click at [118, 119] on div "網紅簡介 ᴛᴀɪᴡᴀɴ /ᴛʀᴀᴠᴇʟ/ғᴏᴏᴅ ✉️w19951918@gmail.com #revu_tw_dfae70de" at bounding box center [269, 118] width 538 height 236
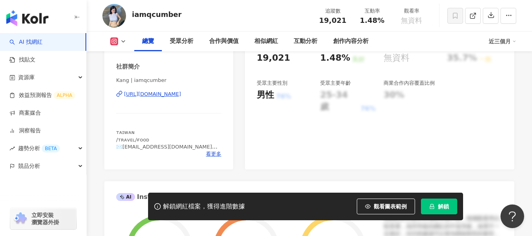
click at [141, 91] on div "https://www.instagram.com/iamqcumber/" at bounding box center [152, 94] width 57 height 7
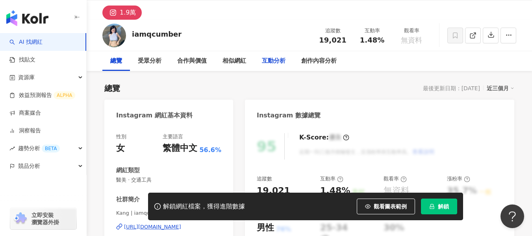
scroll to position [0, 0]
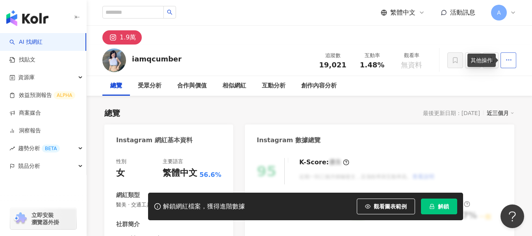
click at [510, 56] on icon "button" at bounding box center [508, 59] width 7 height 7
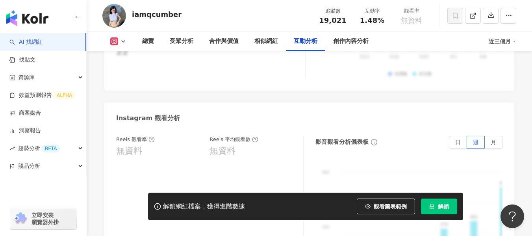
scroll to position [1968, 0]
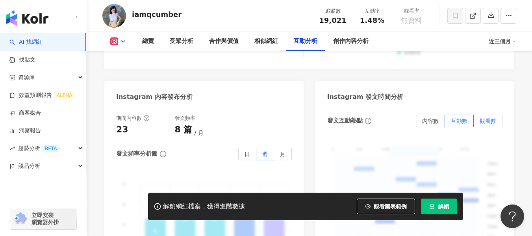
click at [495, 115] on label "觀看數" at bounding box center [488, 121] width 29 height 13
click at [462, 118] on span "互動數" at bounding box center [459, 121] width 17 height 6
click at [440, 115] on label "內容數" at bounding box center [430, 121] width 29 height 13
click at [452, 118] on span "互動數" at bounding box center [459, 121] width 17 height 6
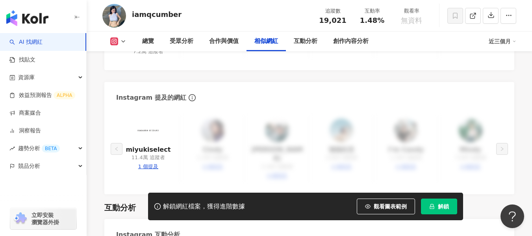
scroll to position [1339, 0]
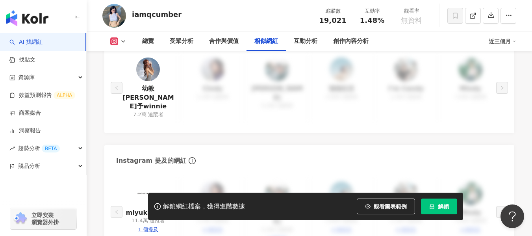
click at [414, 17] on span "無資料" at bounding box center [411, 21] width 21 height 8
click at [506, 19] on span "button" at bounding box center [508, 15] width 7 height 8
click at [426, 17] on div "無資料" at bounding box center [411, 21] width 30 height 8
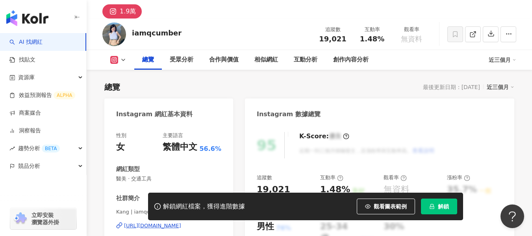
scroll to position [39, 0]
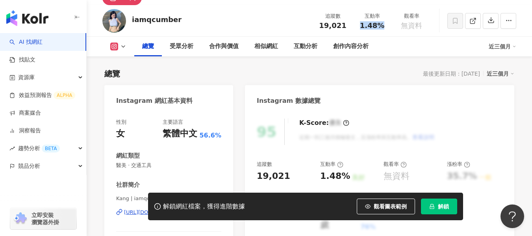
drag, startPoint x: 358, startPoint y: 25, endPoint x: 388, endPoint y: 25, distance: 30.3
click at [388, 25] on div "互動率 1.48%" at bounding box center [371, 20] width 39 height 17
copy span "1.48%"
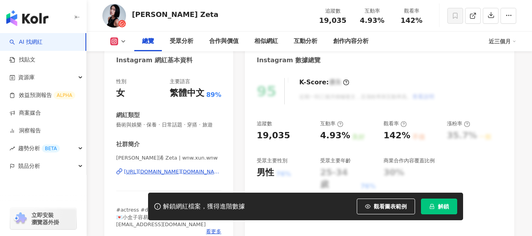
scroll to position [118, 0]
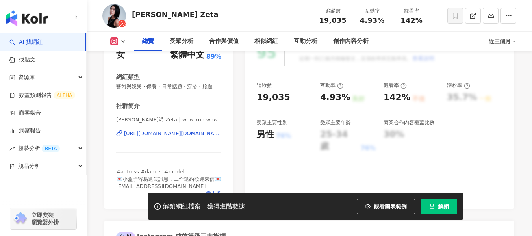
click at [160, 137] on div "https://www.instagram.com/wnw.xun.wnw/" at bounding box center [172, 133] width 97 height 7
click at [363, 20] on span "4.93%" at bounding box center [372, 21] width 24 height 8
drag, startPoint x: 361, startPoint y: 20, endPoint x: 385, endPoint y: 22, distance: 24.5
click at [385, 22] on div "4.93%" at bounding box center [372, 21] width 30 height 8
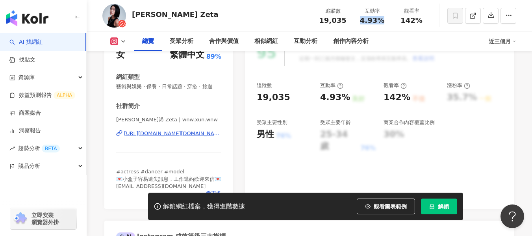
copy span "4.93%"
drag, startPoint x: 400, startPoint y: 20, endPoint x: 423, endPoint y: 20, distance: 22.4
click at [423, 20] on div "142%" at bounding box center [411, 21] width 30 height 8
copy span "142%"
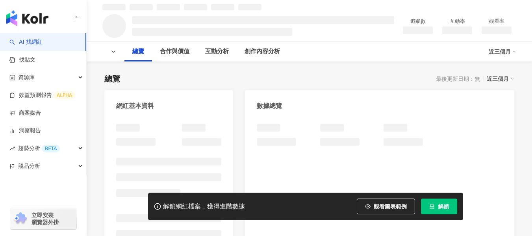
scroll to position [157, 0]
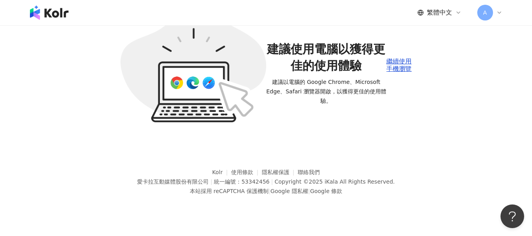
scroll to position [36, 0]
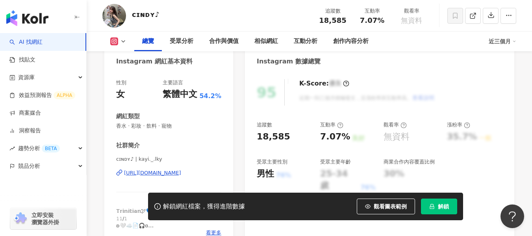
scroll to position [157, 0]
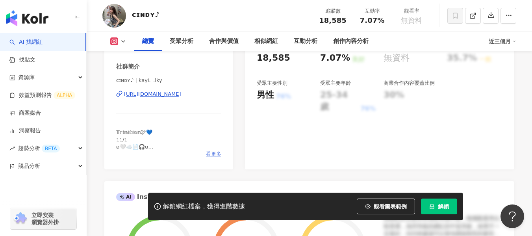
click at [215, 155] on span "看更多" at bounding box center [213, 153] width 15 height 7
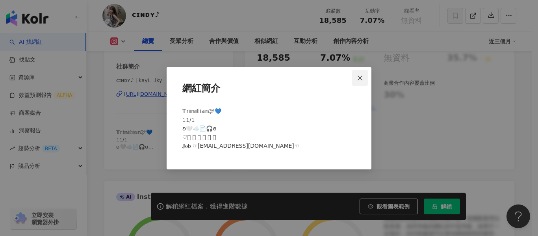
click at [358, 80] on icon "close" at bounding box center [359, 78] width 5 height 5
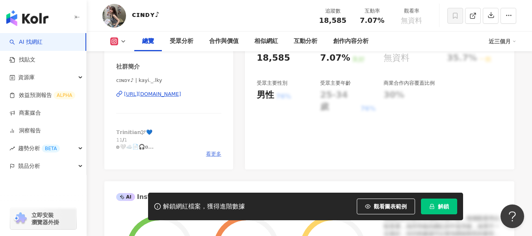
click at [211, 156] on span "看更多" at bounding box center [213, 153] width 15 height 7
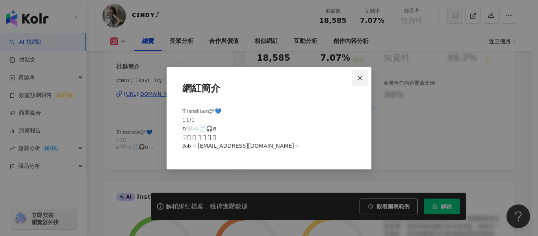
click at [362, 75] on icon "close" at bounding box center [360, 78] width 6 height 6
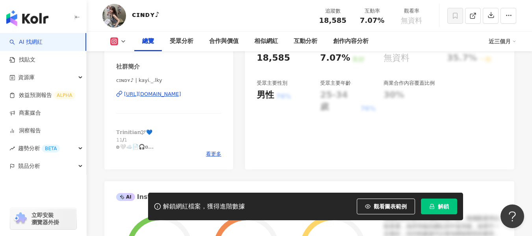
click at [173, 94] on div "[URL][DOMAIN_NAME]" at bounding box center [152, 94] width 57 height 7
drag, startPoint x: 359, startPoint y: 19, endPoint x: 389, endPoint y: 20, distance: 29.6
click at [389, 20] on div "互動率 7.07%" at bounding box center [371, 15] width 39 height 17
copy span "7.07%"
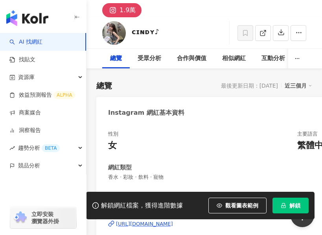
scroll to position [27, 0]
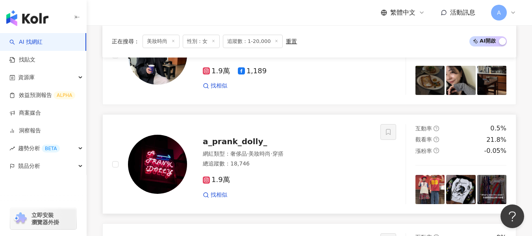
scroll to position [383, 0]
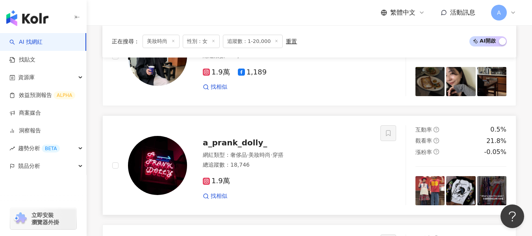
click at [292, 178] on div "1.9萬" at bounding box center [287, 181] width 168 height 9
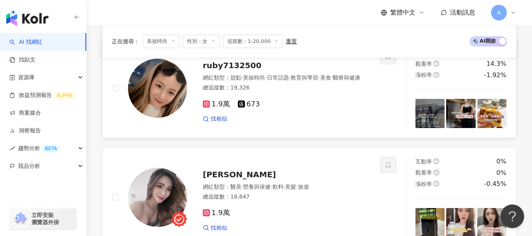
scroll to position [812, 0]
click at [300, 100] on div "1.9萬 673 找相似" at bounding box center [287, 108] width 168 height 29
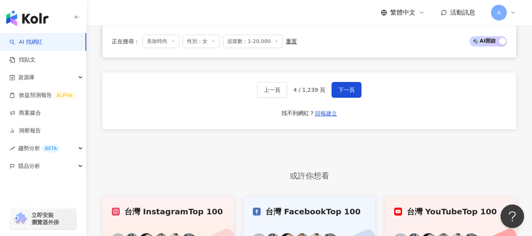
scroll to position [1442, 0]
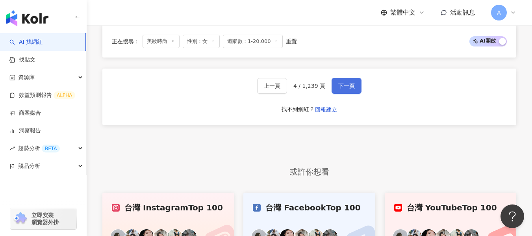
click at [344, 87] on span "下一頁" at bounding box center [346, 86] width 17 height 6
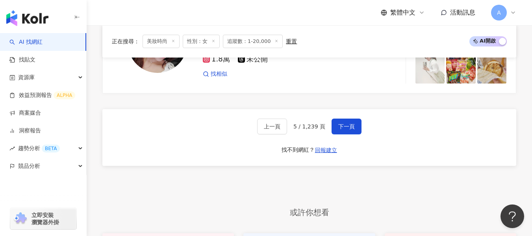
scroll to position [1377, 0]
click at [343, 122] on span "下一頁" at bounding box center [346, 125] width 17 height 6
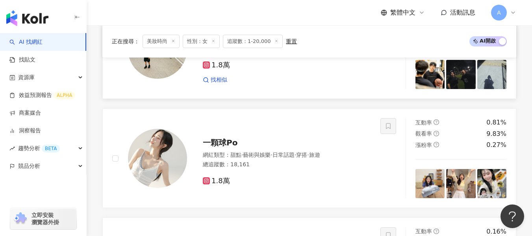
scroll to position [537, 0]
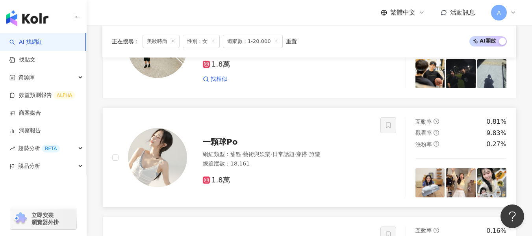
click at [307, 151] on span "穿搭" at bounding box center [301, 154] width 11 height 6
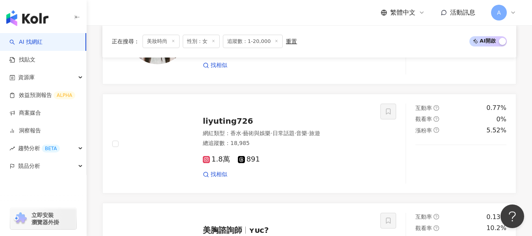
scroll to position [768, 0]
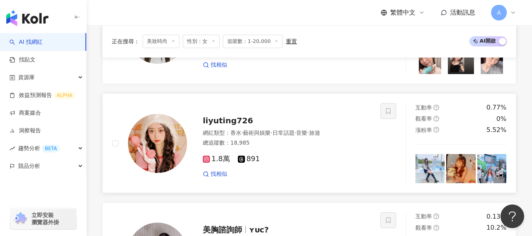
click at [306, 148] on div "1.8萬 891 找相似" at bounding box center [287, 162] width 168 height 29
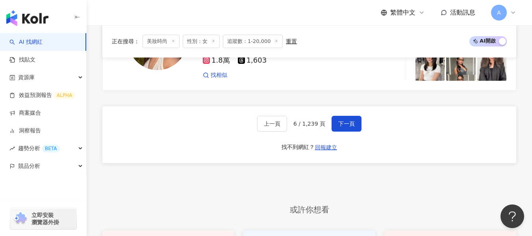
scroll to position [1366, 0]
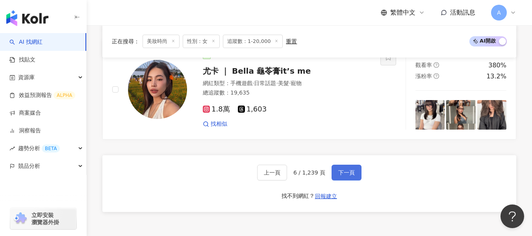
click at [339, 169] on span "下一頁" at bounding box center [346, 172] width 17 height 6
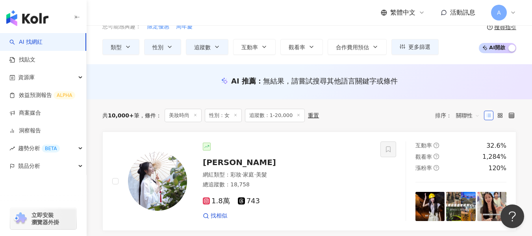
scroll to position [40, 0]
click at [283, 186] on div "總追蹤數 ： 18,758" at bounding box center [287, 185] width 168 height 8
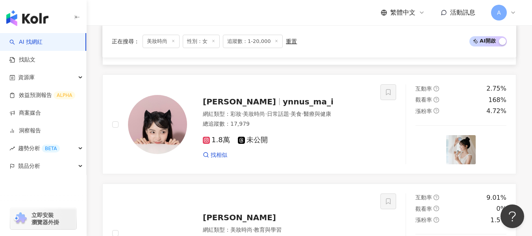
scroll to position [207, 0]
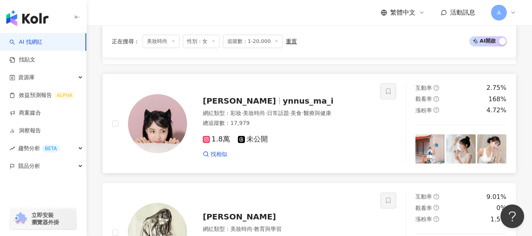
click at [320, 153] on div "找相似" at bounding box center [287, 154] width 168 height 8
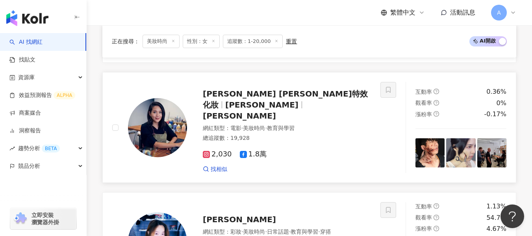
scroll to position [633, 0]
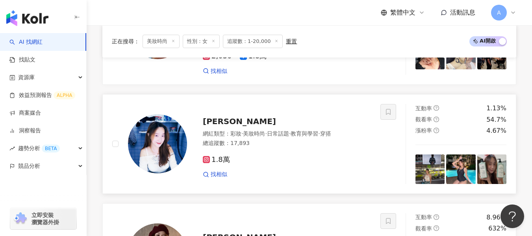
click at [276, 149] on div "1.8萬 找相似" at bounding box center [287, 163] width 168 height 29
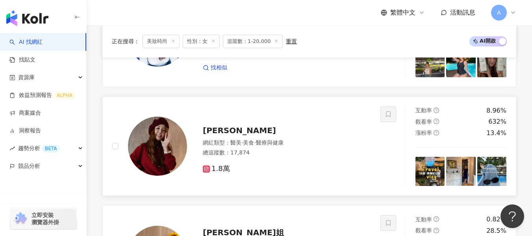
click at [310, 139] on div "網紅類型 ： 醫美 · 美食 · 醫療與健康" at bounding box center [287, 143] width 168 height 8
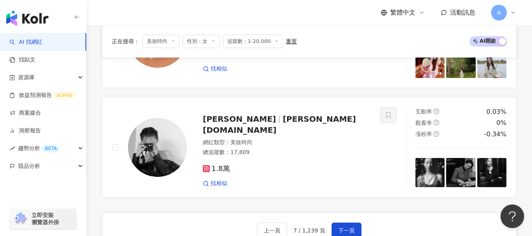
scroll to position [1283, 0]
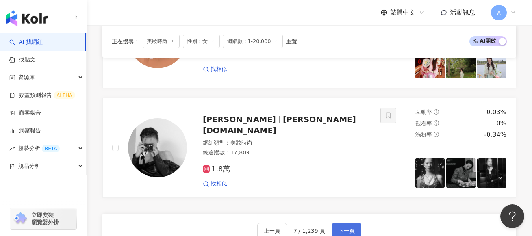
click at [340, 228] on span "下一頁" at bounding box center [346, 231] width 17 height 6
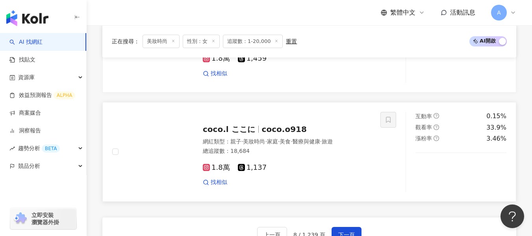
scroll to position [1184, 0]
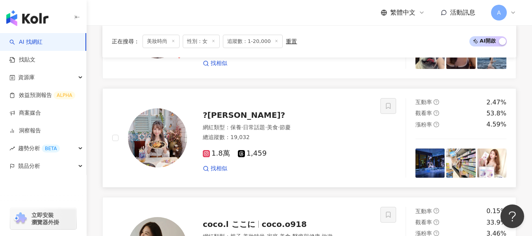
click at [309, 149] on div "1.8萬 1,459" at bounding box center [287, 153] width 168 height 9
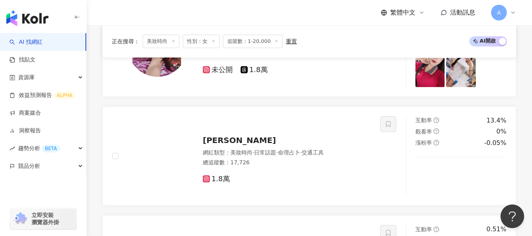
scroll to position [284, 0]
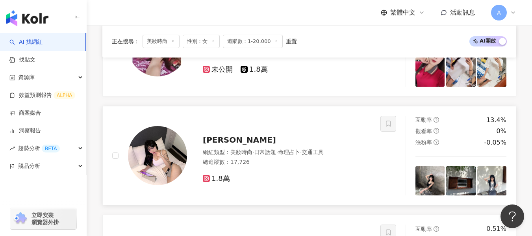
click at [300, 178] on div "1.8萬" at bounding box center [287, 178] width 168 height 9
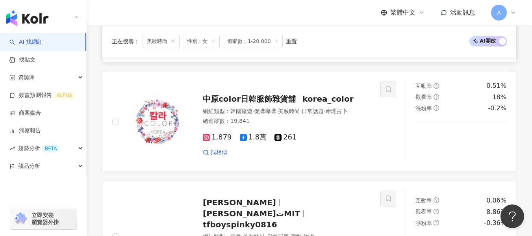
scroll to position [494, 0]
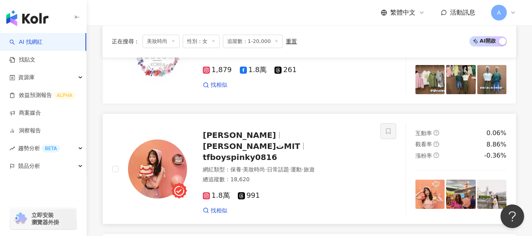
click at [285, 176] on div "總追蹤數 ： 18,620" at bounding box center [287, 180] width 168 height 8
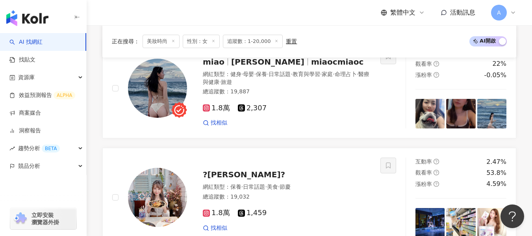
scroll to position [1124, 0]
click at [313, 119] on div "找相似" at bounding box center [287, 123] width 168 height 8
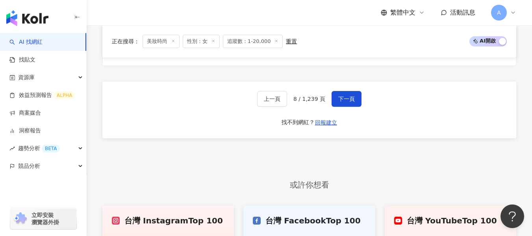
scroll to position [1415, 0]
click at [344, 91] on button "下一頁" at bounding box center [346, 99] width 30 height 16
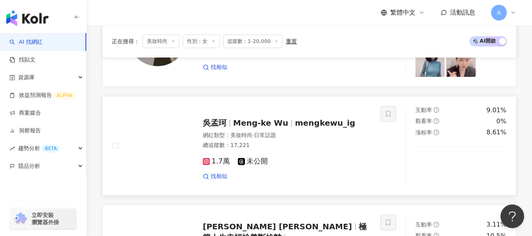
scroll to position [1190, 0]
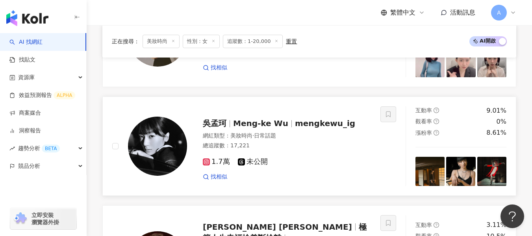
click at [334, 146] on div "總追蹤數 ： 17,221" at bounding box center [287, 146] width 168 height 8
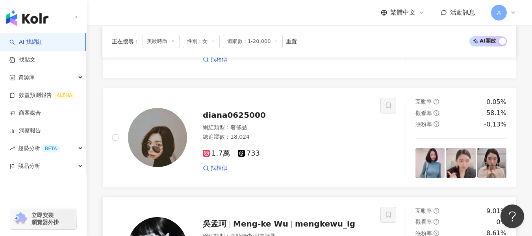
scroll to position [1089, 0]
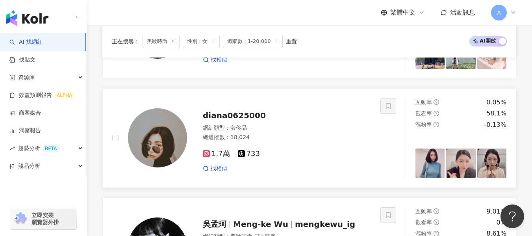
click at [300, 151] on div "1.7萬 733" at bounding box center [287, 154] width 168 height 9
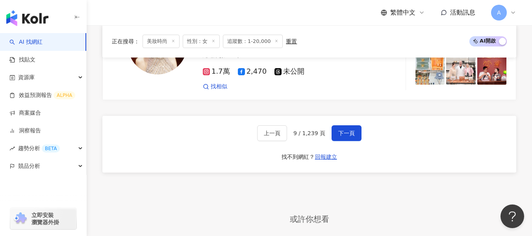
scroll to position [1414, 0]
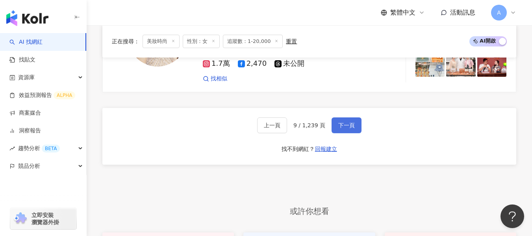
click at [344, 122] on span "下一頁" at bounding box center [346, 125] width 17 height 6
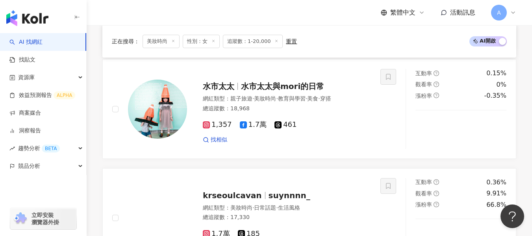
scroll to position [440, 0]
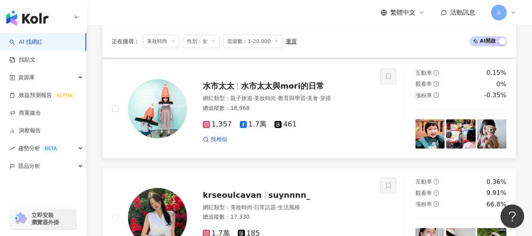
click at [324, 136] on div "找相似" at bounding box center [287, 139] width 168 height 8
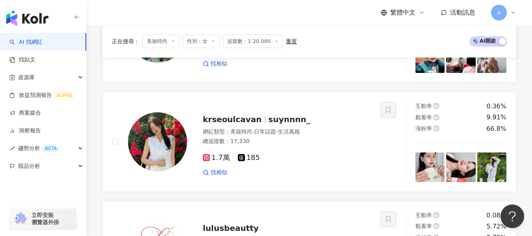
scroll to position [519, 0]
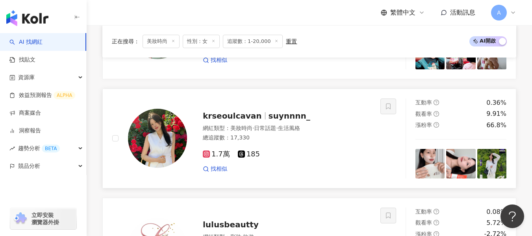
click at [295, 150] on div "1.7萬 185" at bounding box center [287, 154] width 168 height 9
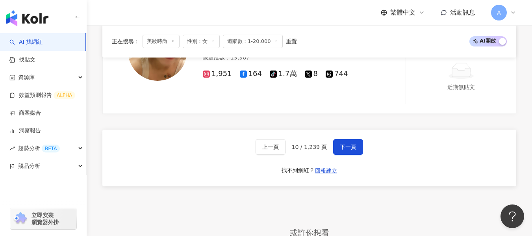
scroll to position [1381, 0]
click at [353, 143] on span "下一頁" at bounding box center [348, 146] width 17 height 6
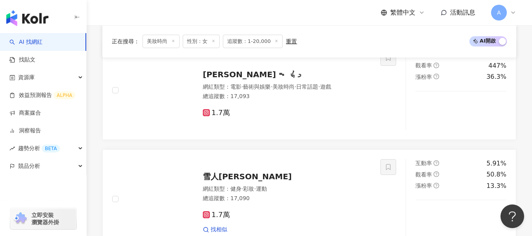
scroll to position [241, 0]
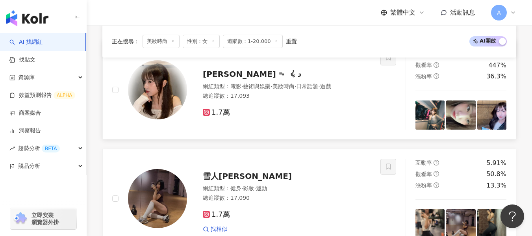
click at [305, 122] on div "𝑵𝒊𝒄𝒐𝒍𝒆 ᯓ ᡣ𐭩 網紅類型 ： 電影 · 藝術與娛樂 · 美妝時尚 · 日常話題 · 遊戲 總追蹤數 ： 17,093 1.7萬" at bounding box center [246, 90] width 268 height 80
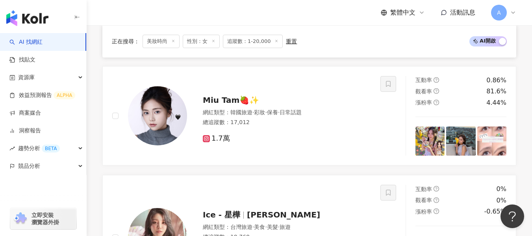
scroll to position [760, 0]
click at [306, 126] on div "網紅類型 ： 韓國旅遊 · 彩妝 · 保養 · 日常話題 總追蹤數 ： 17,012" at bounding box center [287, 117] width 168 height 19
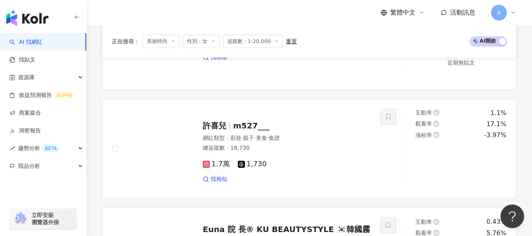
scroll to position [1003, 0]
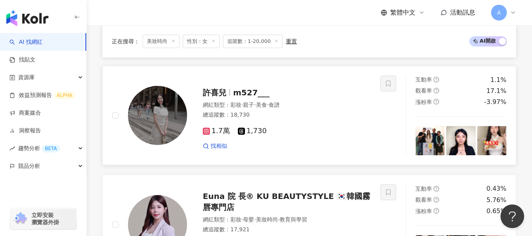
click at [319, 131] on div "1.7萬 1,730" at bounding box center [287, 131] width 168 height 9
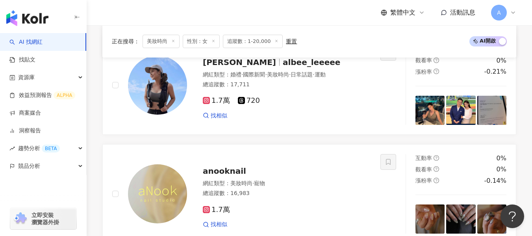
scroll to position [1242, 0]
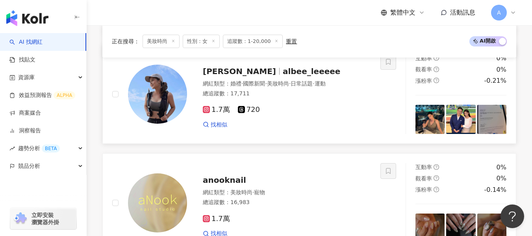
click at [322, 122] on div "找相似" at bounding box center [287, 125] width 168 height 8
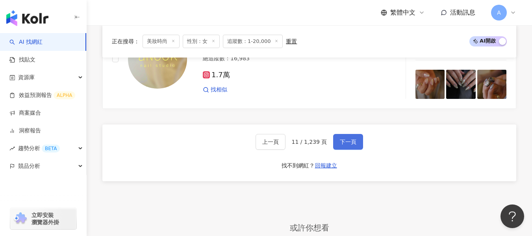
scroll to position [1385, 0]
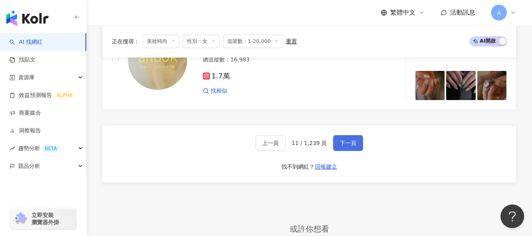
click at [340, 148] on button "下一頁" at bounding box center [348, 143] width 30 height 16
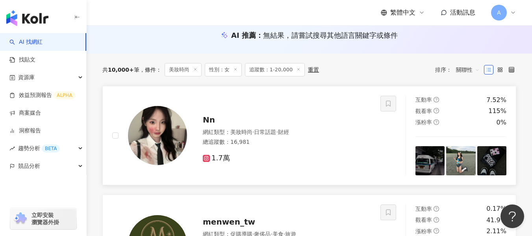
scroll to position [87, 0]
click at [313, 156] on div "1.7萬" at bounding box center [287, 158] width 168 height 9
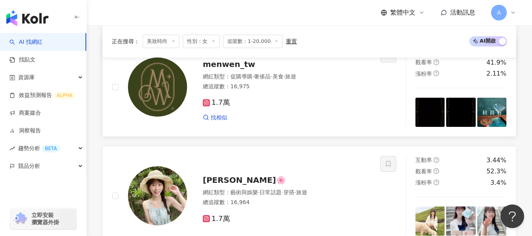
scroll to position [212, 0]
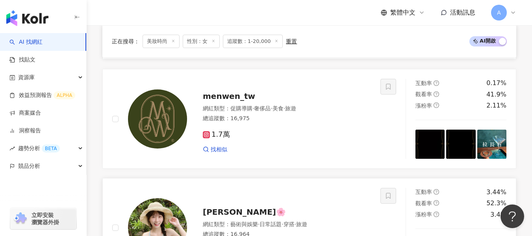
click at [278, 200] on div "茵茵🌸 網紅類型 ： 藝術與娛樂 · 日常話題 · 穿搭 · 旅遊 總追蹤數 ： 16,964 1.7萬" at bounding box center [279, 227] width 184 height 55
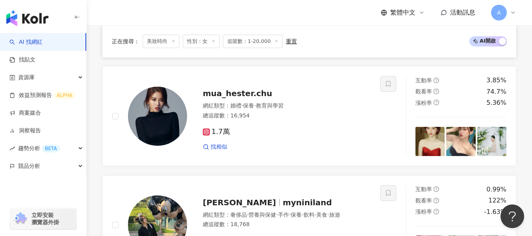
scroll to position [433, 0]
click at [280, 126] on div "1.7萬 找相似" at bounding box center [287, 135] width 168 height 29
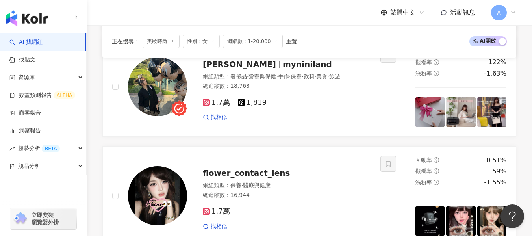
scroll to position [571, 0]
click at [293, 121] on div "找相似" at bounding box center [287, 117] width 168 height 8
click at [299, 111] on div "1.7萬 1,819 找相似" at bounding box center [287, 106] width 168 height 29
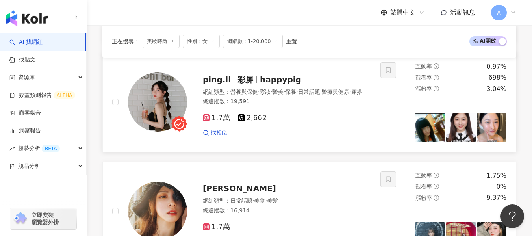
scroll to position [773, 0]
click at [314, 119] on div "1.7萬 2,662" at bounding box center [287, 117] width 168 height 9
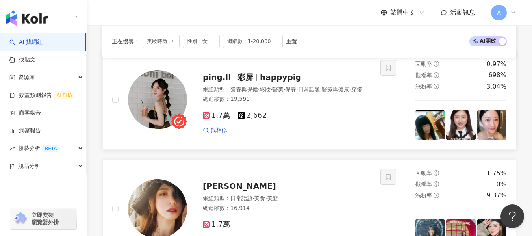
scroll to position [768, 0]
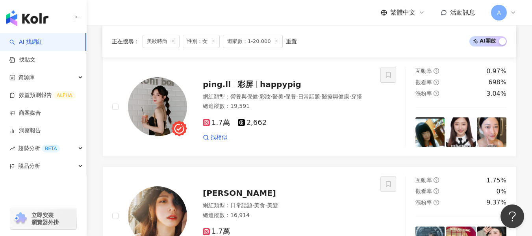
click at [289, 41] on div "重置" at bounding box center [291, 41] width 11 height 6
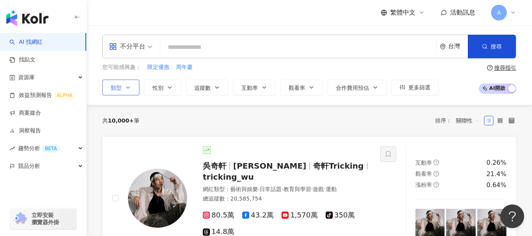
click at [124, 85] on button "類型" at bounding box center [120, 88] width 37 height 16
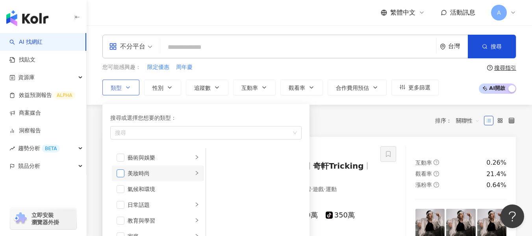
click at [123, 172] on span "button" at bounding box center [121, 173] width 8 height 8
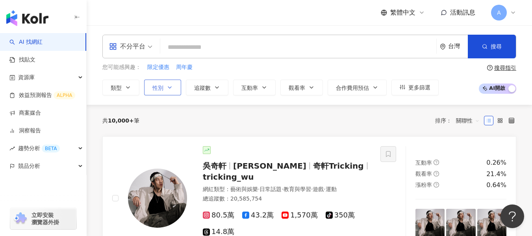
click at [160, 90] on span "性別" at bounding box center [157, 88] width 11 height 6
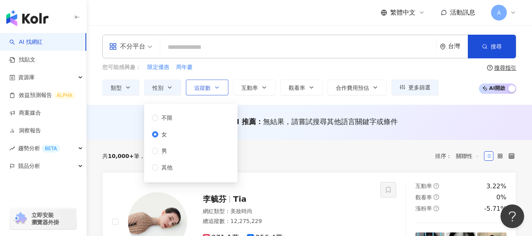
click at [210, 93] on button "追蹤數" at bounding box center [207, 88] width 43 height 16
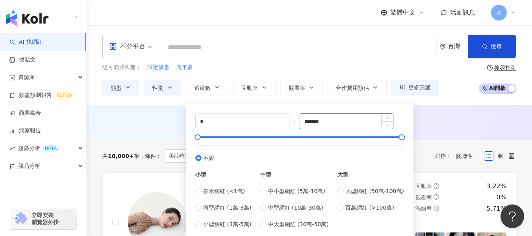
click at [339, 120] on input "*******" at bounding box center [346, 121] width 93 height 15
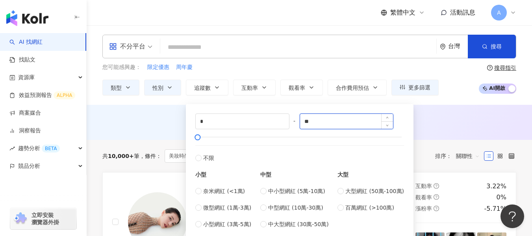
type input "*"
type input "*****"
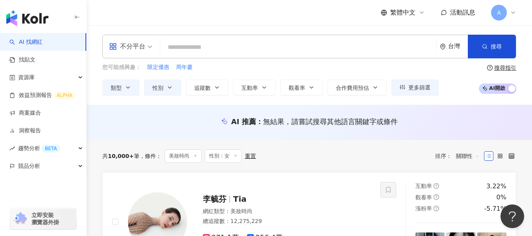
click at [451, 81] on div "您可能感興趣： 限定優惠 周年慶 類型 性別 追蹤數 互動率 觀看率 合作費用預估 更多篩選 不限 女 男 其他 * - ***** 不限 小型 奈米網紅 (…" at bounding box center [309, 79] width 414 height 32
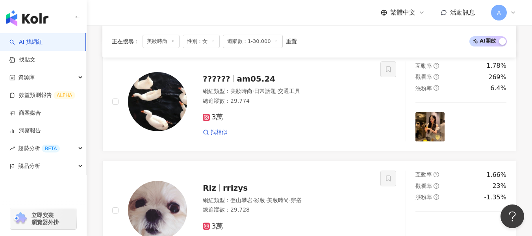
scroll to position [447, 0]
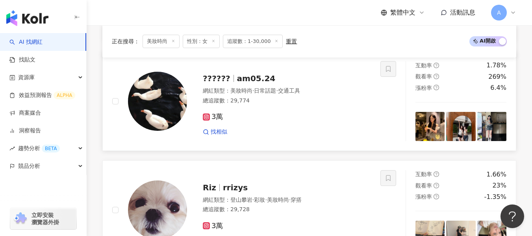
click at [317, 110] on div "3萬 找相似" at bounding box center [287, 120] width 168 height 29
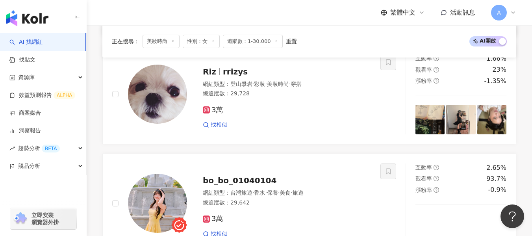
scroll to position [563, 0]
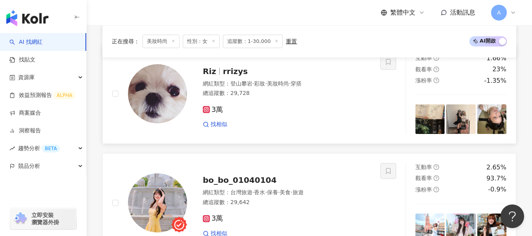
click at [293, 102] on div "3萬 找相似" at bounding box center [287, 113] width 168 height 29
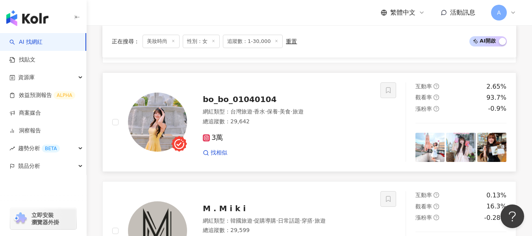
scroll to position [639, 0]
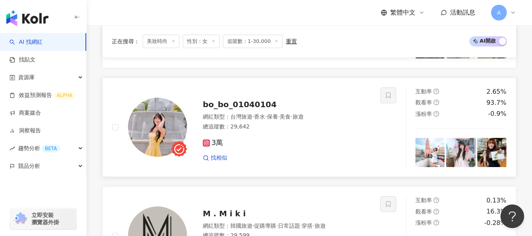
click at [271, 129] on div "總追蹤數 ： 29,642" at bounding box center [287, 127] width 168 height 8
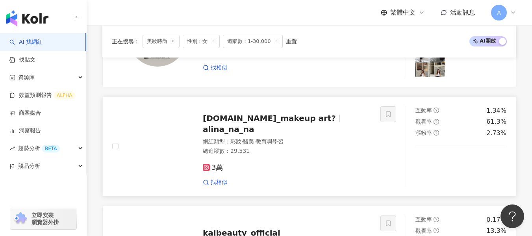
scroll to position [837, 0]
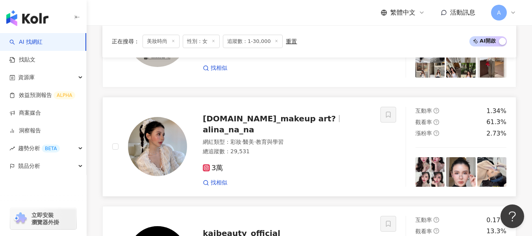
click at [308, 164] on div "3萬" at bounding box center [287, 168] width 168 height 9
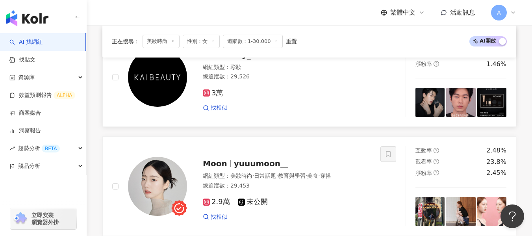
scroll to position [1034, 0]
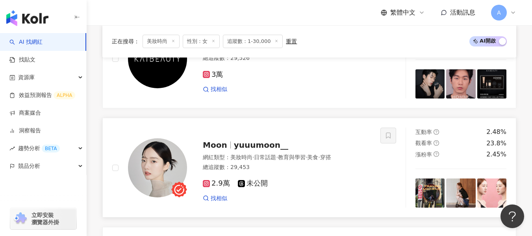
click at [324, 167] on div "總追蹤數 ： 29,453" at bounding box center [287, 167] width 168 height 8
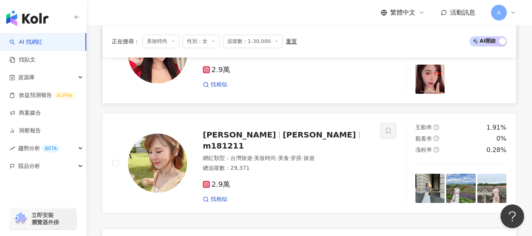
scroll to position [1270, 0]
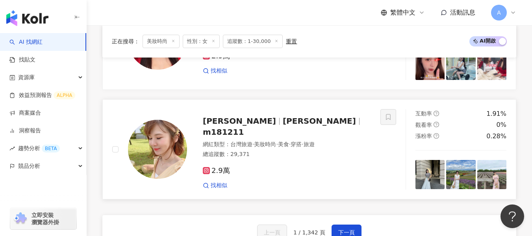
click at [302, 142] on span "穿搭" at bounding box center [296, 144] width 11 height 6
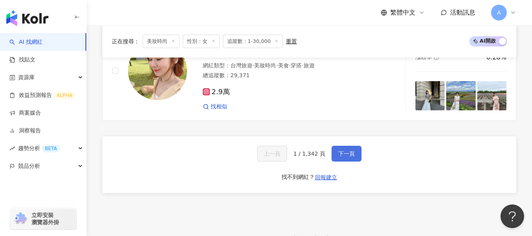
click at [340, 154] on span "下一頁" at bounding box center [346, 153] width 17 height 6
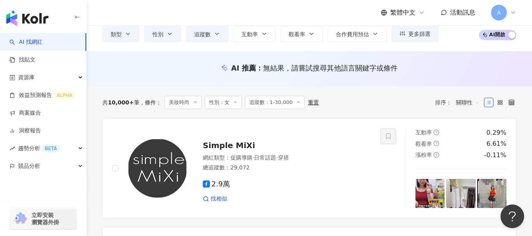
scroll to position [157, 0]
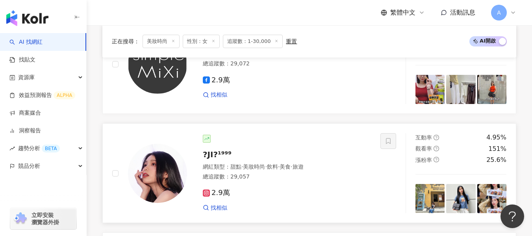
click at [321, 196] on div "2.9萬" at bounding box center [287, 193] width 168 height 9
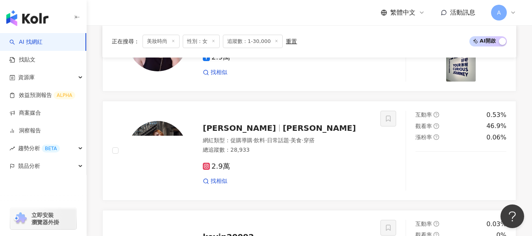
scroll to position [512, 0]
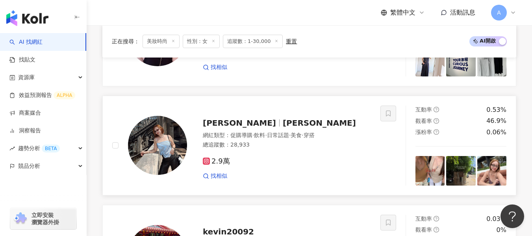
click at [312, 166] on div "2.9萬 找相似" at bounding box center [287, 165] width 168 height 29
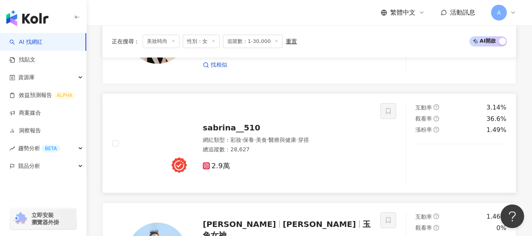
scroll to position [1181, 0]
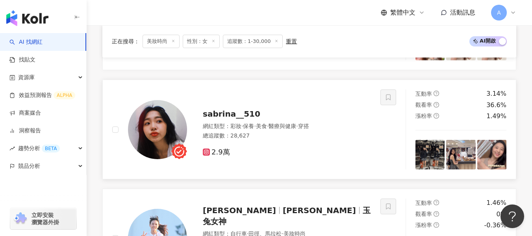
click at [294, 141] on div "網紅類型 ： 彩妝 · 保養 · 美食 · 醫療與健康 · 穿搭 總追蹤數 ： 28,627" at bounding box center [287, 131] width 168 height 19
click at [209, 113] on span "sabrina__510" at bounding box center [231, 113] width 57 height 9
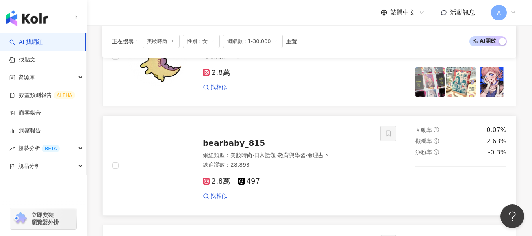
scroll to position [638, 0]
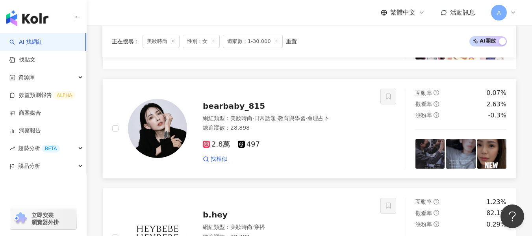
click at [333, 135] on div "2.8萬 497 找相似" at bounding box center [287, 148] width 168 height 29
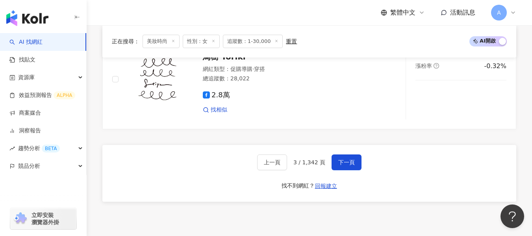
scroll to position [1346, 0]
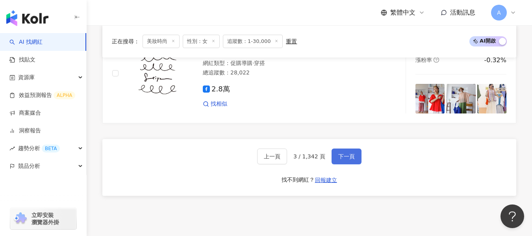
click at [353, 156] on span "下一頁" at bounding box center [346, 156] width 17 height 6
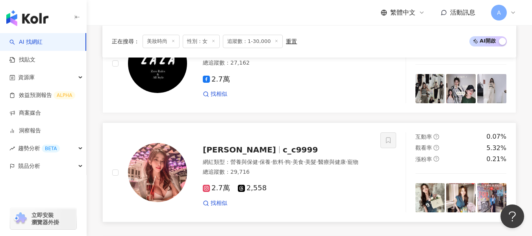
scroll to position [1228, 0]
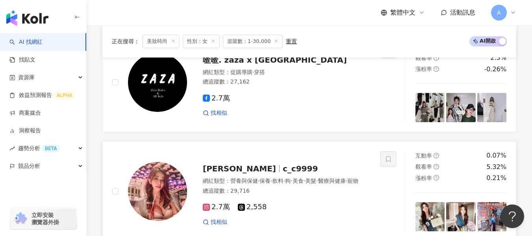
click at [305, 180] on span "·" at bounding box center [305, 181] width 2 height 6
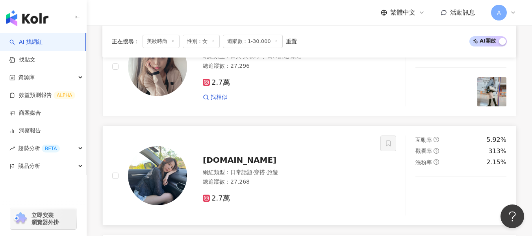
scroll to position [808, 0]
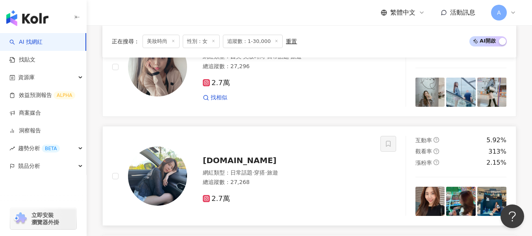
click at [286, 157] on div "nat.blue" at bounding box center [287, 160] width 168 height 11
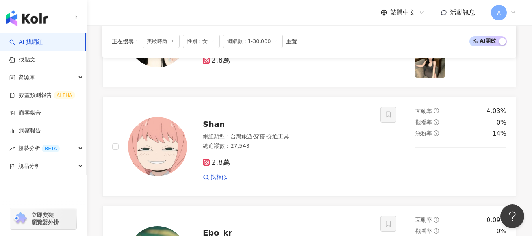
scroll to position [402, 0]
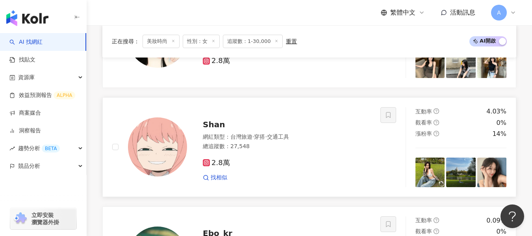
click at [303, 164] on div "2.8萬" at bounding box center [287, 163] width 168 height 9
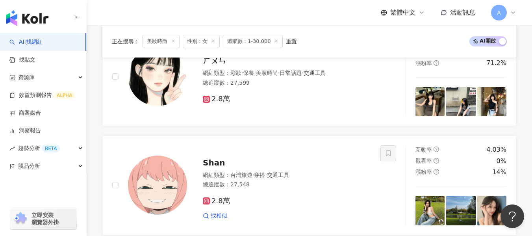
scroll to position [339, 0]
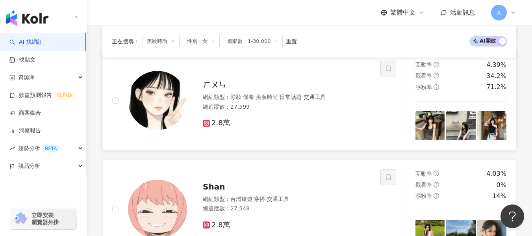
click at [295, 127] on div "2.8萬" at bounding box center [287, 123] width 168 height 9
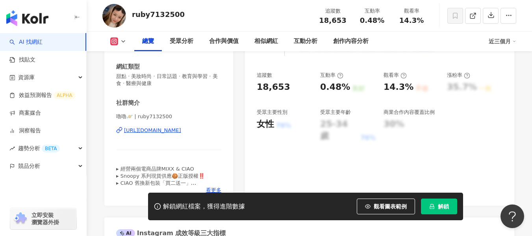
click at [181, 128] on div "https://www.instagram.com/ruby7132500/" at bounding box center [152, 130] width 57 height 7
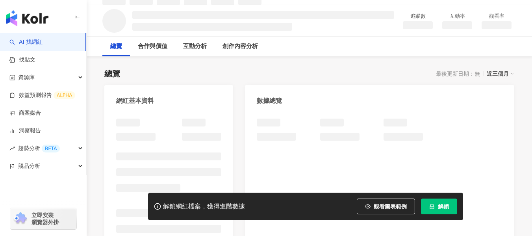
scroll to position [77, 0]
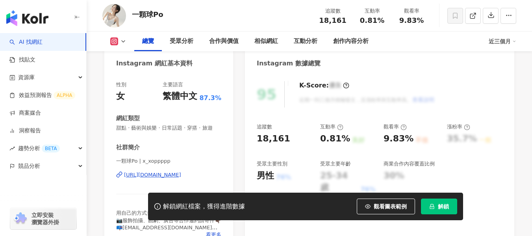
scroll to position [118, 0]
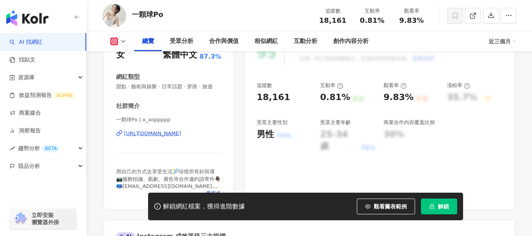
click at [173, 137] on div "[URL][DOMAIN_NAME]" at bounding box center [152, 133] width 57 height 7
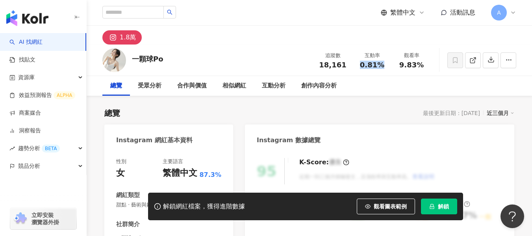
drag, startPoint x: 361, startPoint y: 66, endPoint x: 391, endPoint y: 64, distance: 30.8
click at [391, 64] on div "互動率 0.81%" at bounding box center [371, 60] width 39 height 17
copy span "0.81%"
click at [400, 65] on div "9.83%" at bounding box center [411, 65] width 30 height 8
drag, startPoint x: 400, startPoint y: 65, endPoint x: 427, endPoint y: 67, distance: 27.3
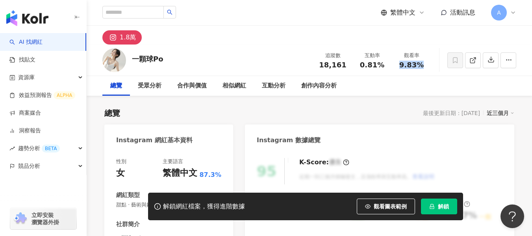
click at [427, 67] on div "觀看率 9.83%" at bounding box center [411, 60] width 39 height 17
copy span "9.83%"
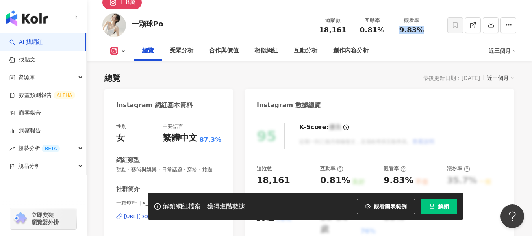
scroll to position [35, 0]
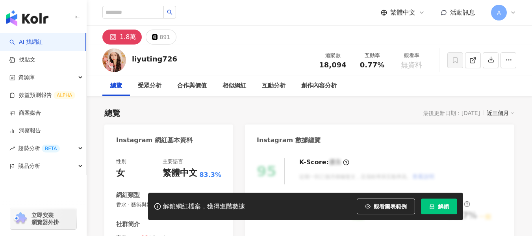
scroll to position [138, 0]
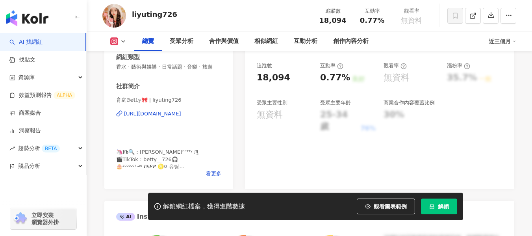
click at [181, 117] on div "https://www.instagram.com/liyuting726/" at bounding box center [152, 113] width 57 height 7
click at [209, 177] on span "看更多" at bounding box center [213, 173] width 15 height 7
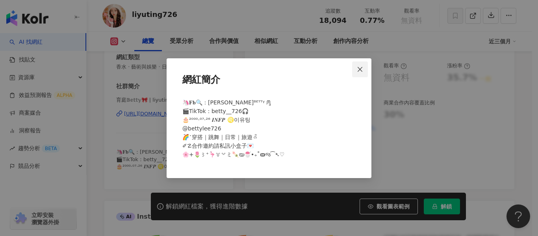
click at [359, 69] on icon "close" at bounding box center [360, 69] width 6 height 6
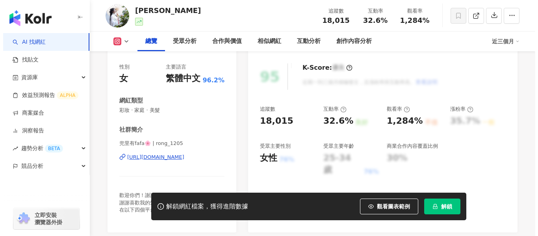
scroll to position [139, 0]
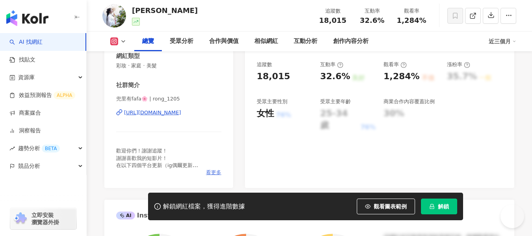
click at [215, 172] on span "看更多" at bounding box center [213, 172] width 15 height 7
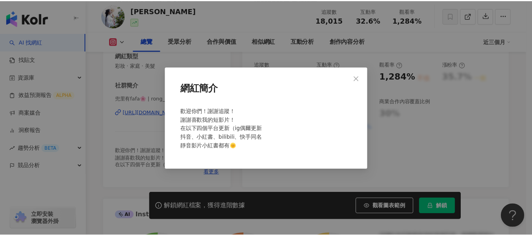
scroll to position [0, 0]
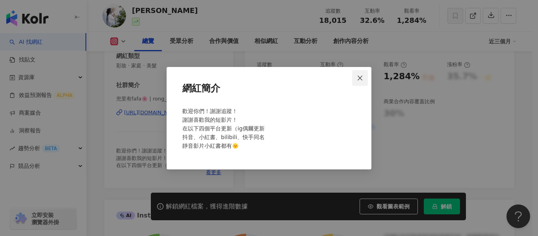
click at [358, 79] on icon "close" at bounding box center [360, 78] width 6 height 6
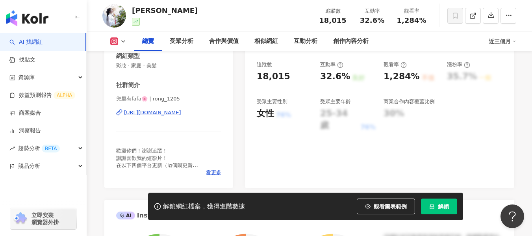
click at [178, 113] on div "https://www.instagram.com/rong_1205/" at bounding box center [152, 112] width 57 height 7
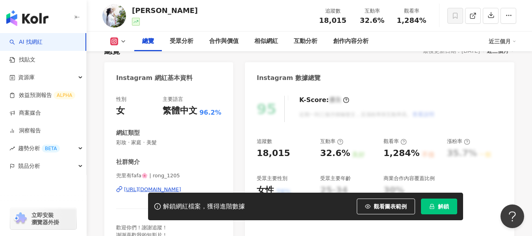
scroll to position [40, 0]
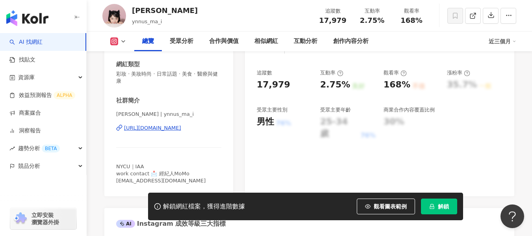
click at [181, 131] on div "https://www.instagram.com/ynnus_ma_i/" at bounding box center [152, 127] width 57 height 7
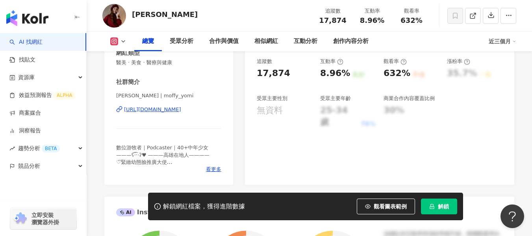
scroll to position [143, 0]
click at [213, 168] on span "看更多" at bounding box center [213, 168] width 15 height 7
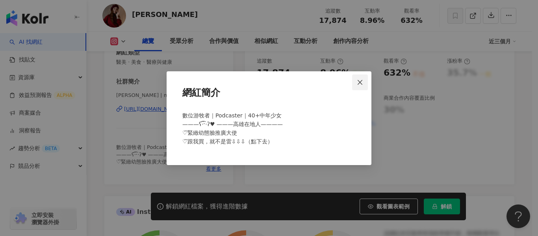
click at [363, 79] on span "Close" at bounding box center [360, 82] width 16 height 6
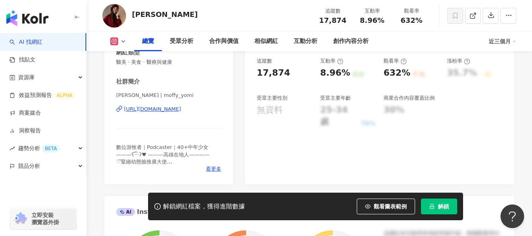
click at [181, 108] on div "https://www.instagram.com/moffy_yomi/" at bounding box center [152, 109] width 57 height 7
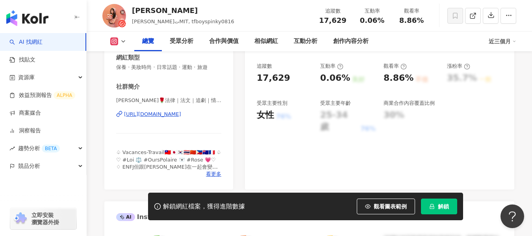
scroll to position [148, 0]
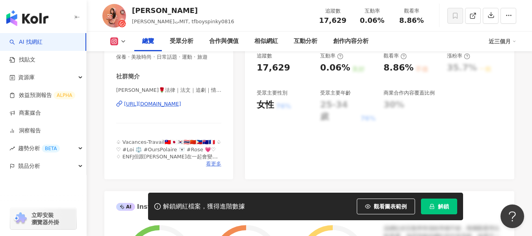
click at [209, 161] on span "看更多" at bounding box center [213, 163] width 15 height 7
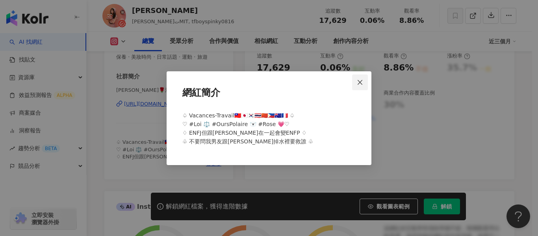
click at [358, 81] on icon "close" at bounding box center [360, 82] width 6 height 6
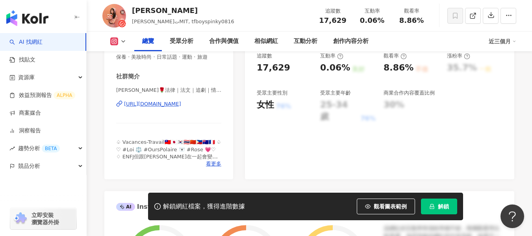
click at [181, 101] on div "https://www.instagram.com/tfboyspinky0816/" at bounding box center [152, 103] width 57 height 7
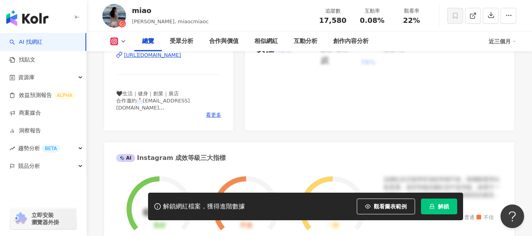
scroll to position [203, 0]
click at [211, 115] on span "看更多" at bounding box center [213, 115] width 15 height 7
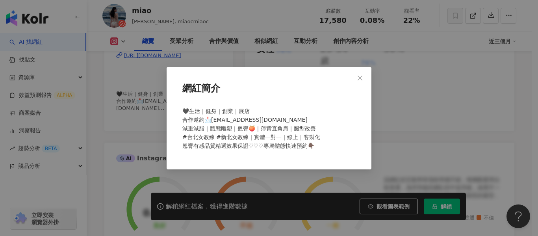
drag, startPoint x: 363, startPoint y: 77, endPoint x: 228, endPoint y: 96, distance: 137.1
click at [228, 96] on div "網紅簡介 🖤生活｜健身｜創業｜展店 合作邀約📩miaocmiaoc@gmail.com 減重減脂｜體態雕塑｜翹臀🍑｜薄背直角肩｜腿型改善 #台北女教練 #新北…" at bounding box center [269, 118] width 205 height 102
click at [365, 82] on button "Close" at bounding box center [360, 78] width 16 height 16
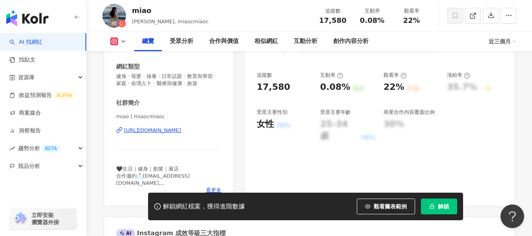
scroll to position [131, 0]
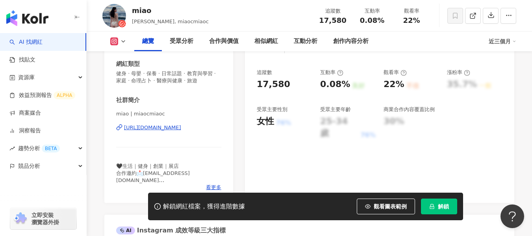
click at [181, 128] on div "https://www.instagram.com/miaocmiaoc/" at bounding box center [152, 127] width 57 height 7
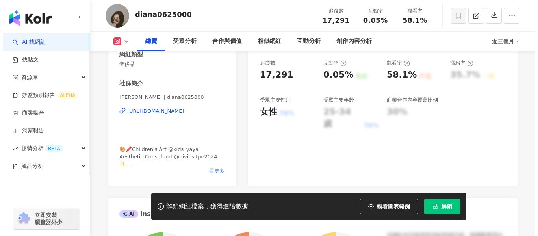
scroll to position [141, 0]
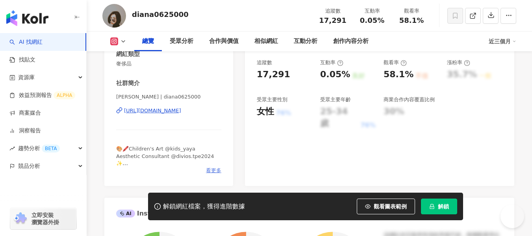
click at [213, 169] on span "看更多" at bounding box center [213, 170] width 15 height 7
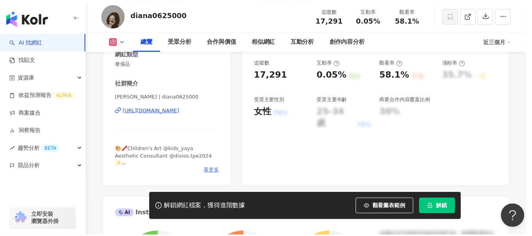
scroll to position [0, 0]
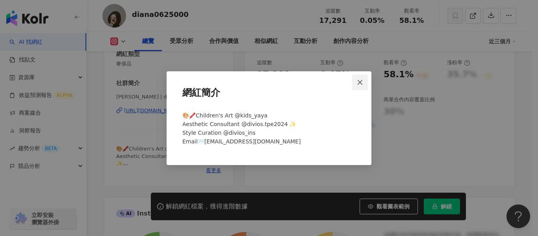
click at [360, 85] on icon "close" at bounding box center [360, 82] width 6 height 6
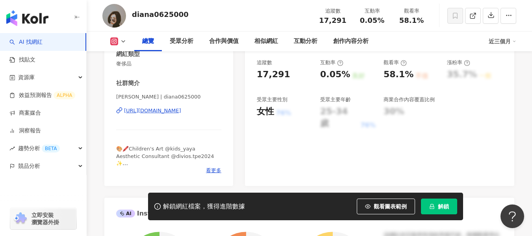
scroll to position [102, 0]
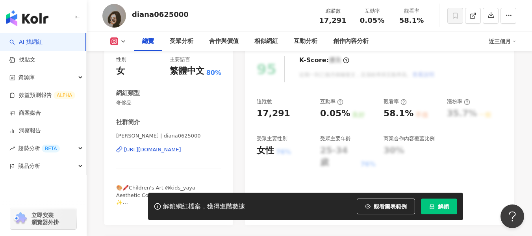
click at [181, 151] on div "[URL][DOMAIN_NAME]" at bounding box center [152, 149] width 57 height 7
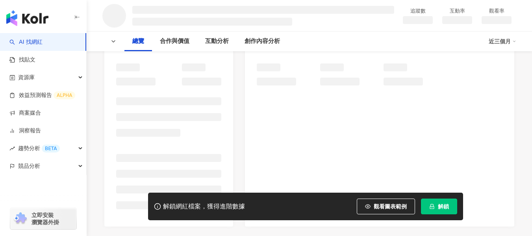
scroll to position [143, 0]
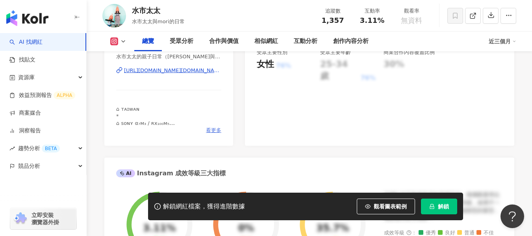
click at [214, 131] on span "看更多" at bounding box center [213, 130] width 15 height 7
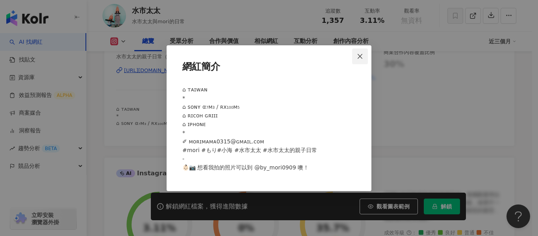
click at [361, 56] on icon "close" at bounding box center [359, 56] width 5 height 5
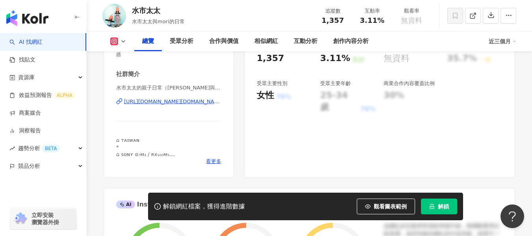
scroll to position [157, 0]
click at [205, 104] on div "https://www.instagram.com/mori.s0909/" at bounding box center [172, 101] width 97 height 7
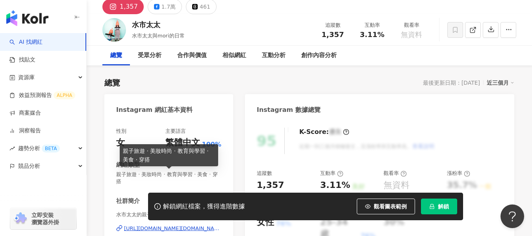
scroll to position [0, 0]
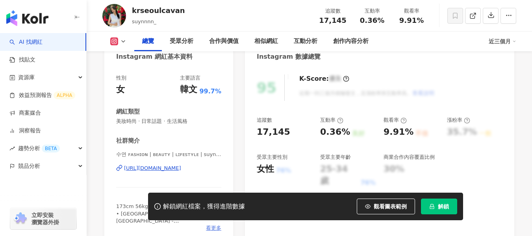
scroll to position [84, 0]
click at [181, 168] on div "[URL][DOMAIN_NAME]" at bounding box center [152, 167] width 57 height 7
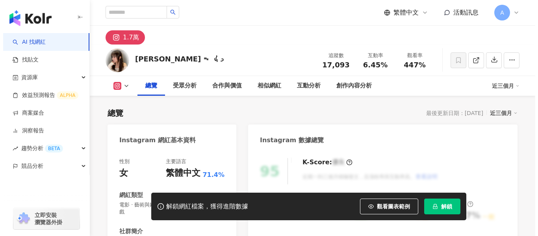
scroll to position [164, 0]
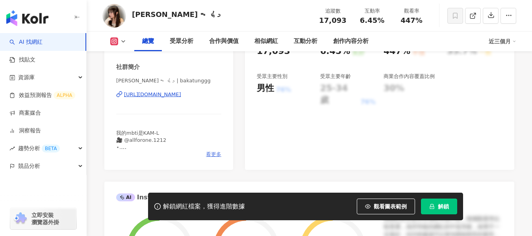
click at [210, 155] on span "看更多" at bounding box center [213, 154] width 15 height 7
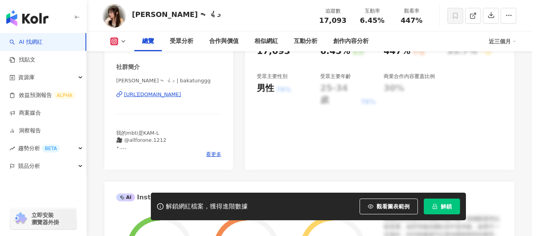
click at [216, 152] on div "我的mbti是KAM-L 🎥 @allforone.1212 ⋆. 💌 𝘋𝘮 𝘧𝘰𝘳 𝘫𝘰𝘣 / 𝘤𝘰𝘭𝘭𝘢𝘣𝘰𝘳𝘢𝘵𝘪𝘰𝘯 🏷️ 𝘊𝘰𝘯𝘵𝘢𝘤𝘵: 6230…" at bounding box center [269, 132] width 180 height 56
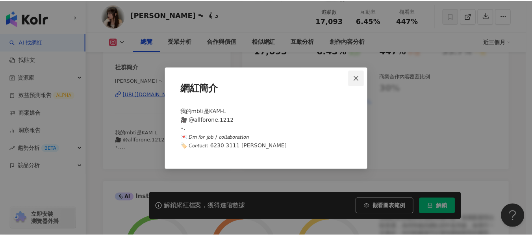
scroll to position [0, 0]
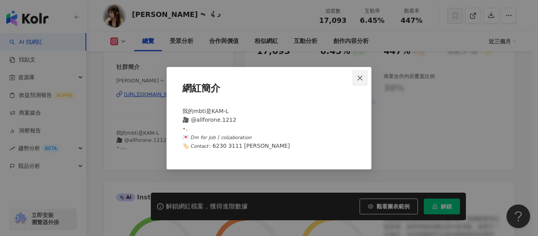
click at [361, 81] on icon "close" at bounding box center [360, 78] width 6 height 6
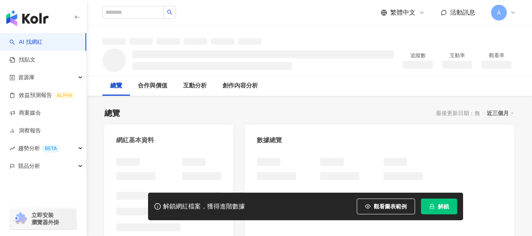
scroll to position [87, 0]
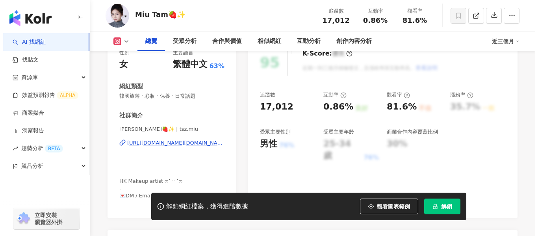
scroll to position [163, 0]
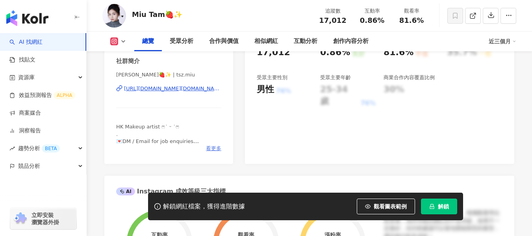
click at [216, 150] on span "看更多" at bounding box center [213, 148] width 15 height 7
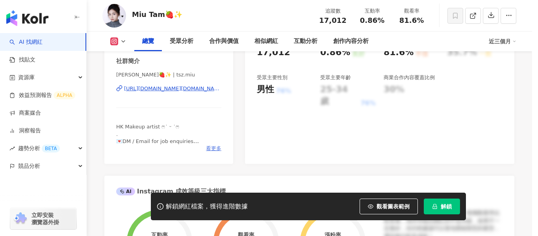
click at [212, 145] on span "HK Makeup artist ෆ˙ ᵕ ˙ෆ . 💌DM / Email for job enquiries tamtszmiu@gmail.com • …" at bounding box center [230, 128] width 96 height 58
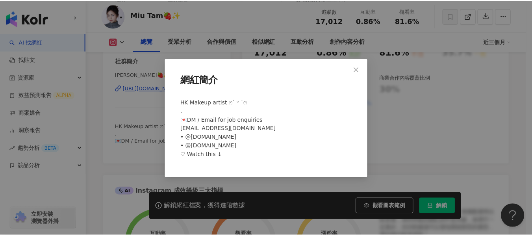
scroll to position [0, 0]
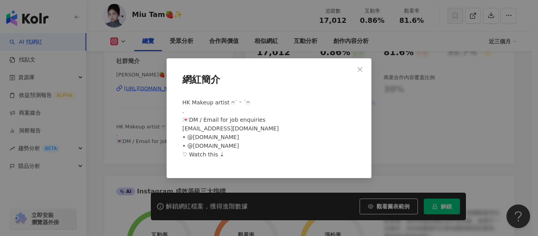
drag, startPoint x: 361, startPoint y: 71, endPoint x: 175, endPoint y: 84, distance: 186.7
click at [175, 84] on div "網紅簡介 HK Makeup artist ෆ˙ ᵕ ˙ෆ . 💌DM / Email for job enquiries tamtszmiu@gmail.c…" at bounding box center [269, 118] width 205 height 120
click at [366, 67] on span "Close" at bounding box center [360, 69] width 16 height 6
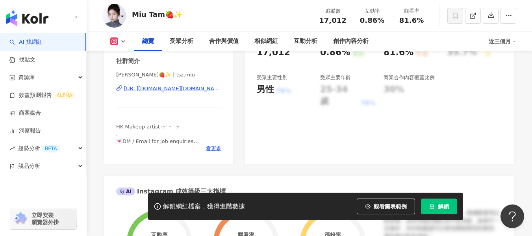
click at [186, 91] on div "https://www.instagram.com/tsz.miu/" at bounding box center [172, 88] width 97 height 7
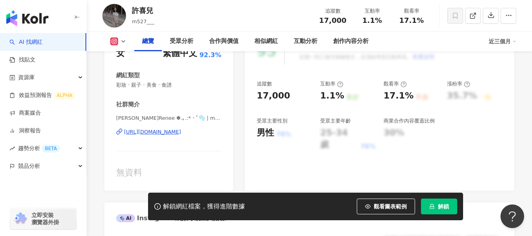
click at [181, 132] on div "https://www.instagram.com/m_renee___/" at bounding box center [152, 131] width 57 height 7
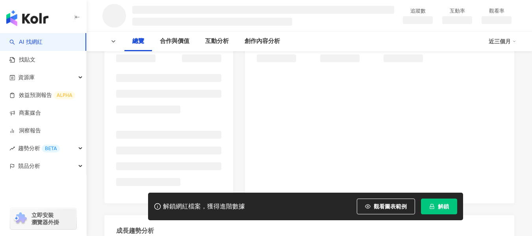
scroll to position [118, 0]
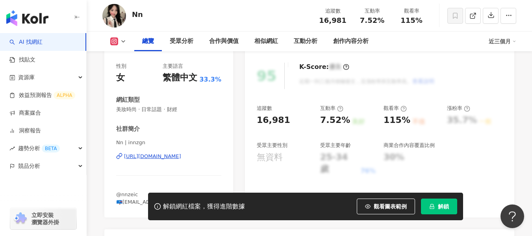
scroll to position [144, 0]
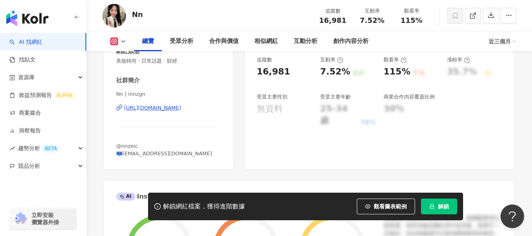
click at [181, 109] on div "https://www.instagram.com/innzgn/" at bounding box center [152, 107] width 57 height 7
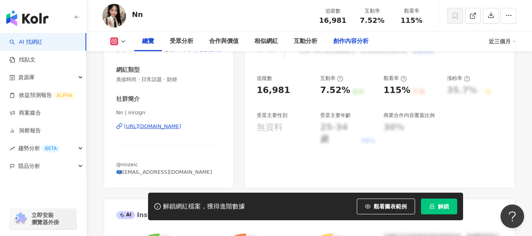
scroll to position [131, 0]
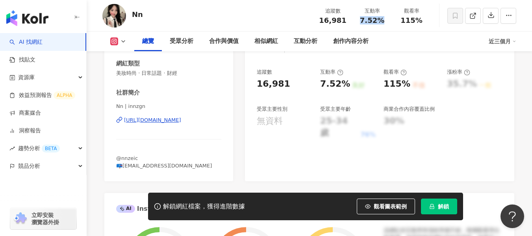
drag, startPoint x: 362, startPoint y: 22, endPoint x: 383, endPoint y: 22, distance: 20.9
click at [383, 22] on span "7.52%" at bounding box center [372, 21] width 24 height 8
copy span "7.52%"
drag, startPoint x: 403, startPoint y: 21, endPoint x: 426, endPoint y: 24, distance: 23.8
click at [426, 24] on div "追蹤數 16,981 互動率 7.52% 觀看率 115%" at bounding box center [372, 15] width 118 height 23
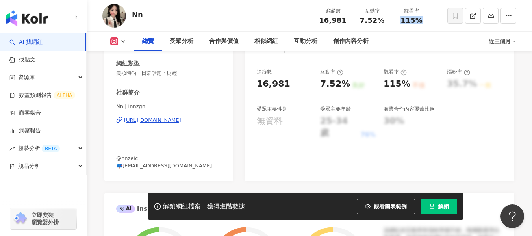
copy span "115%"
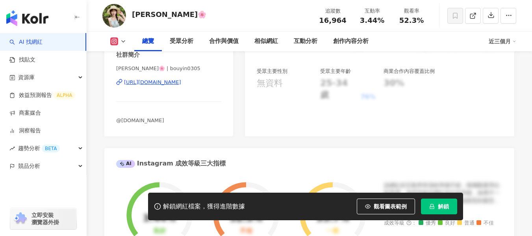
scroll to position [170, 0]
click at [177, 81] on div "[URL][DOMAIN_NAME]" at bounding box center [152, 81] width 57 height 7
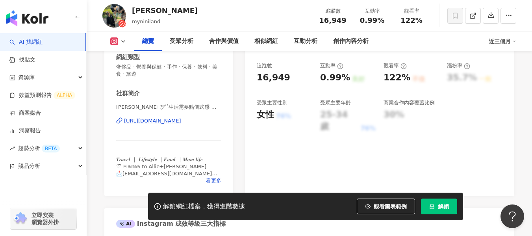
click at [181, 120] on div "https://www.instagram.com/myniniland/" at bounding box center [152, 120] width 57 height 7
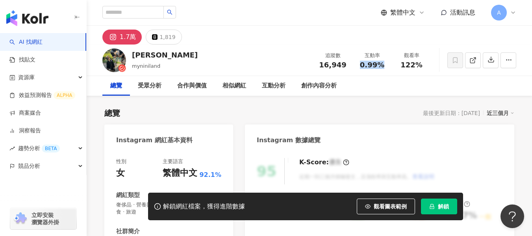
drag, startPoint x: 357, startPoint y: 65, endPoint x: 385, endPoint y: 62, distance: 27.8
click at [385, 62] on div "0.99%" at bounding box center [372, 65] width 30 height 8
copy span "0.99%"
drag, startPoint x: 402, startPoint y: 66, endPoint x: 422, endPoint y: 68, distance: 19.8
click at [422, 68] on div "122%" at bounding box center [411, 65] width 30 height 8
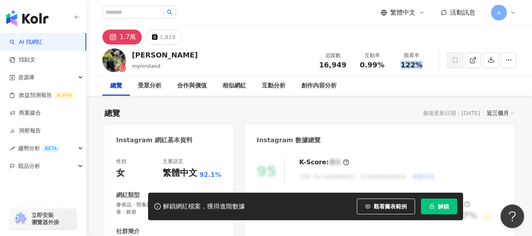
copy span "122%"
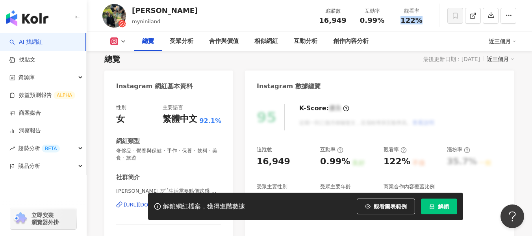
scroll to position [55, 0]
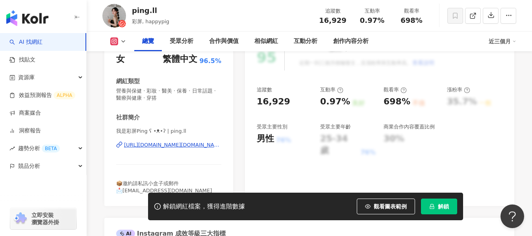
scroll to position [113, 0]
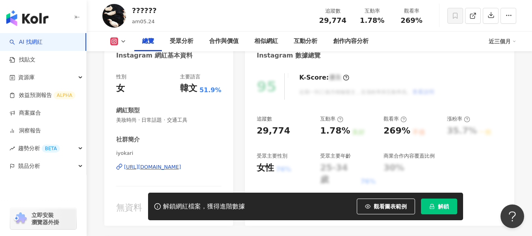
scroll to position [94, 0]
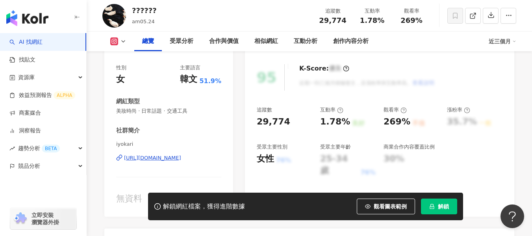
click at [181, 159] on div "https://www.instagram.com/iyokari/" at bounding box center [152, 157] width 57 height 7
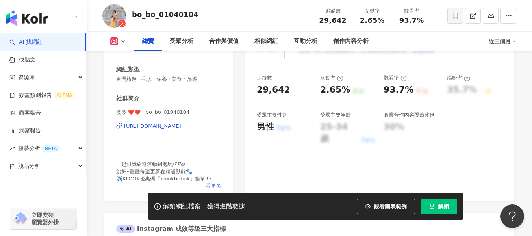
click at [210, 186] on span "看更多" at bounding box center [213, 185] width 15 height 7
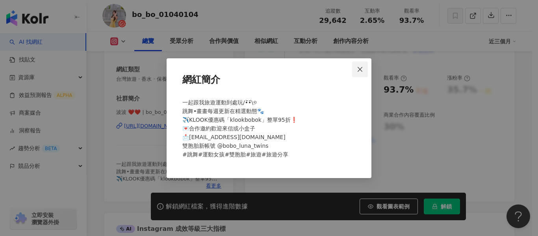
click at [357, 70] on icon "close" at bounding box center [360, 69] width 6 height 6
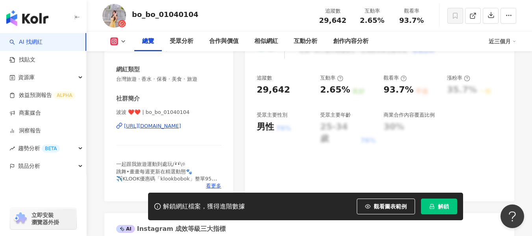
click at [181, 124] on div "https://www.instagram.com/bo_bo_01040104/" at bounding box center [152, 125] width 57 height 7
drag, startPoint x: 362, startPoint y: 22, endPoint x: 388, endPoint y: 22, distance: 26.4
click at [388, 22] on div "互動率 2.65%" at bounding box center [371, 15] width 39 height 17
copy span "2.65%"
drag, startPoint x: 385, startPoint y: 91, endPoint x: 408, endPoint y: 93, distance: 23.3
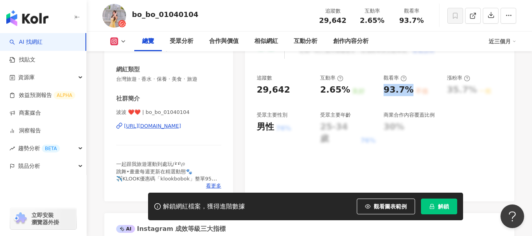
click at [408, 93] on div "93.7%" at bounding box center [398, 90] width 30 height 12
copy div "93.7%"
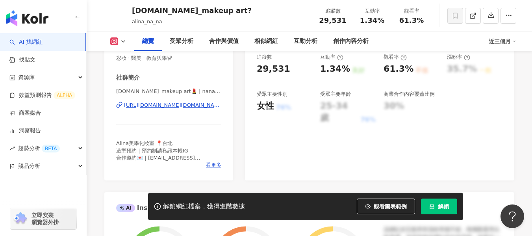
scroll to position [147, 0]
click at [213, 165] on span "看更多" at bounding box center [213, 164] width 15 height 7
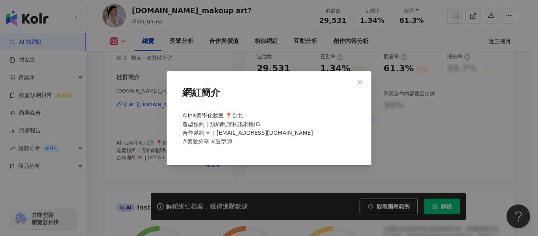
drag, startPoint x: 361, startPoint y: 82, endPoint x: 362, endPoint y: 87, distance: 5.2
click at [362, 87] on button "Close" at bounding box center [360, 82] width 16 height 16
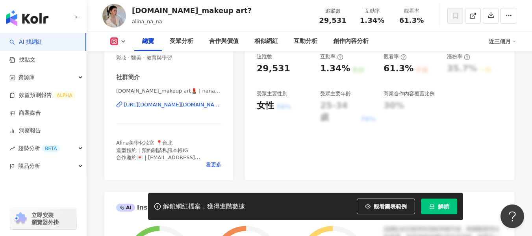
click at [191, 105] on div "[URL][DOMAIN_NAME][DOMAIN_NAME]" at bounding box center [172, 104] width 97 height 7
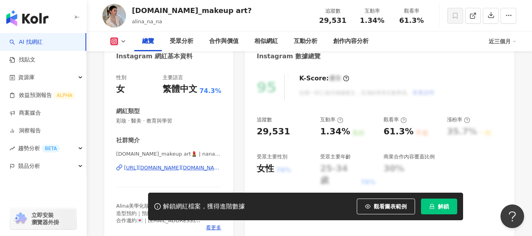
scroll to position [29, 0]
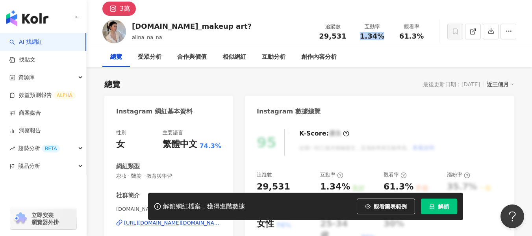
drag, startPoint x: 361, startPoint y: 36, endPoint x: 383, endPoint y: 36, distance: 22.4
click at [383, 36] on div "1.34%" at bounding box center [372, 36] width 30 height 8
copy span "1.34%"
click at [402, 37] on span "61.3%" at bounding box center [411, 36] width 24 height 8
drag, startPoint x: 398, startPoint y: 37, endPoint x: 429, endPoint y: 47, distance: 32.5
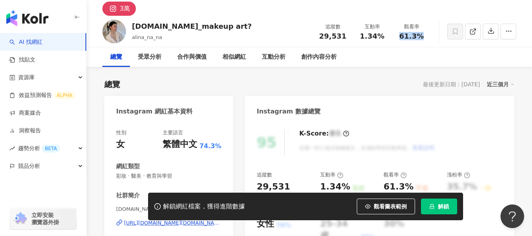
click at [423, 36] on div "61.3%" at bounding box center [411, 36] width 30 height 8
copy span "61.3%"
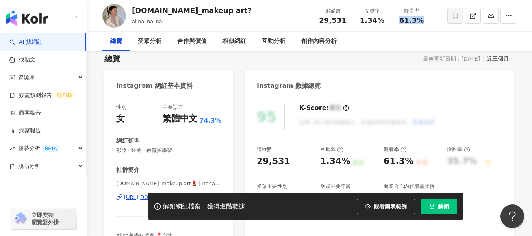
scroll to position [0, 0]
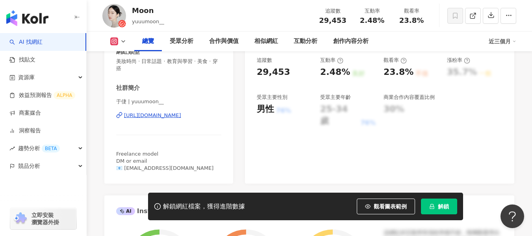
scroll to position [157, 0]
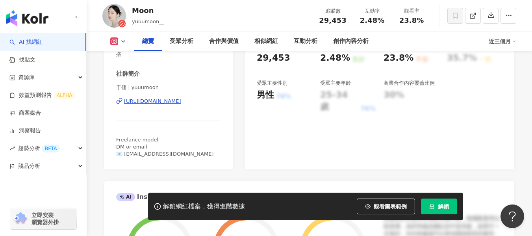
click at [155, 102] on div "https://www.instagram.com/yuuumoon__/" at bounding box center [152, 101] width 57 height 7
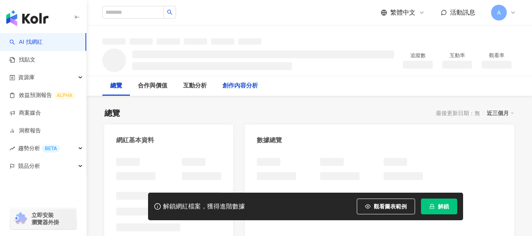
scroll to position [39, 0]
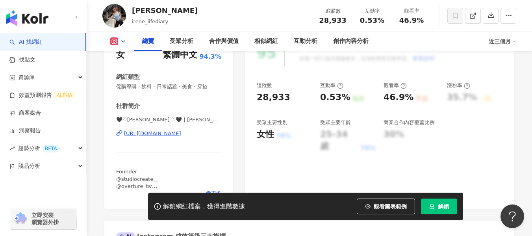
click at [181, 131] on div "https://www.instagram.com/irene_lifediary/" at bounding box center [152, 133] width 57 height 7
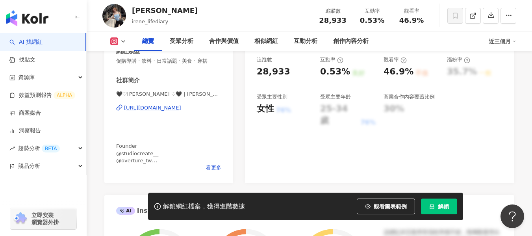
scroll to position [157, 0]
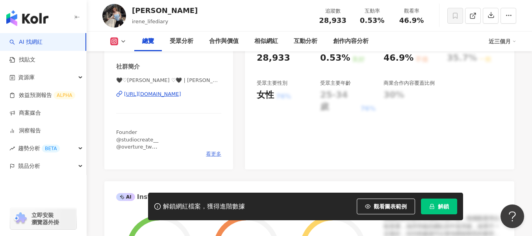
click at [217, 152] on span "看更多" at bounding box center [213, 153] width 15 height 7
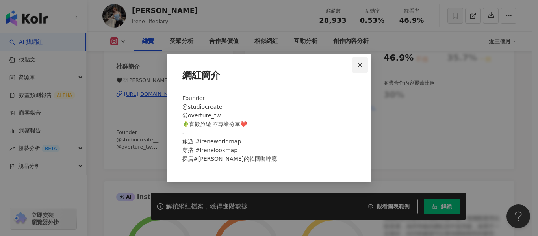
click at [356, 68] on span "Close" at bounding box center [360, 65] width 16 height 6
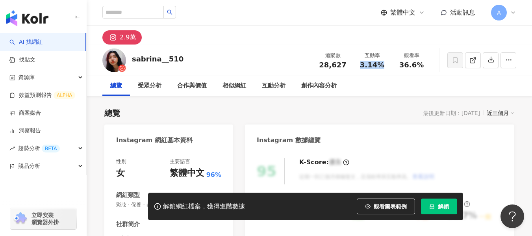
drag, startPoint x: 360, startPoint y: 63, endPoint x: 384, endPoint y: 64, distance: 23.7
click at [384, 64] on div "3.14%" at bounding box center [372, 65] width 30 height 8
copy span "3.14%"
drag, startPoint x: 400, startPoint y: 65, endPoint x: 431, endPoint y: 65, distance: 31.1
click at [431, 65] on div "觀看率 36.6%" at bounding box center [411, 60] width 39 height 17
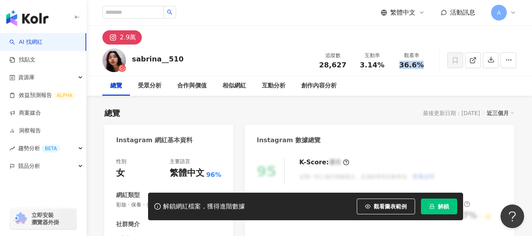
copy span "36.6%"
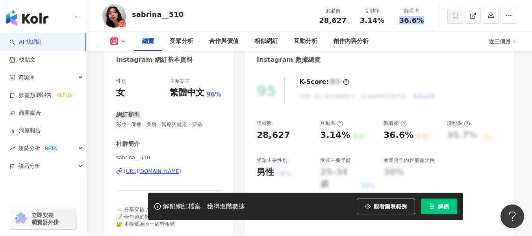
scroll to position [79, 0]
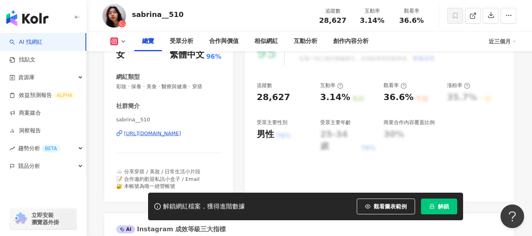
scroll to position [157, 0]
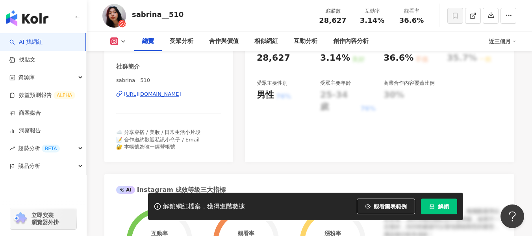
click at [181, 95] on div "[URL][DOMAIN_NAME]" at bounding box center [152, 94] width 57 height 7
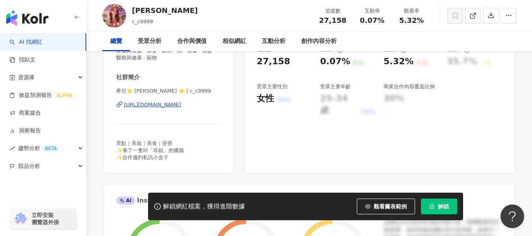
scroll to position [157, 0]
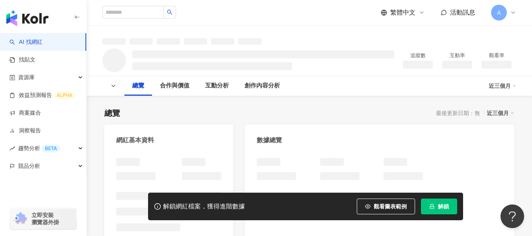
scroll to position [103, 0]
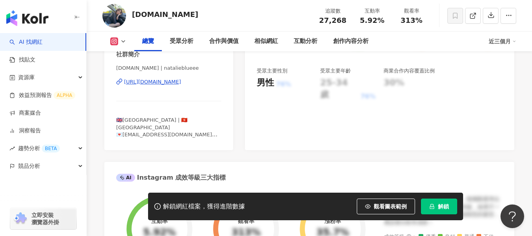
scroll to position [163, 0]
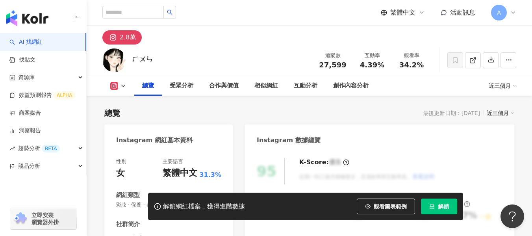
click div "[URL][DOMAIN_NAME]"
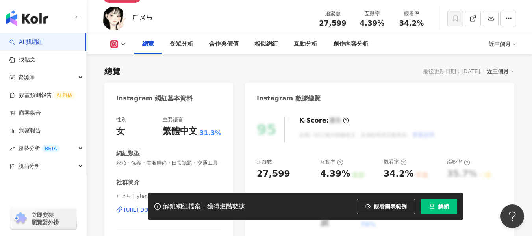
scroll to position [39, 0]
